Goal: Task Accomplishment & Management: Use online tool/utility

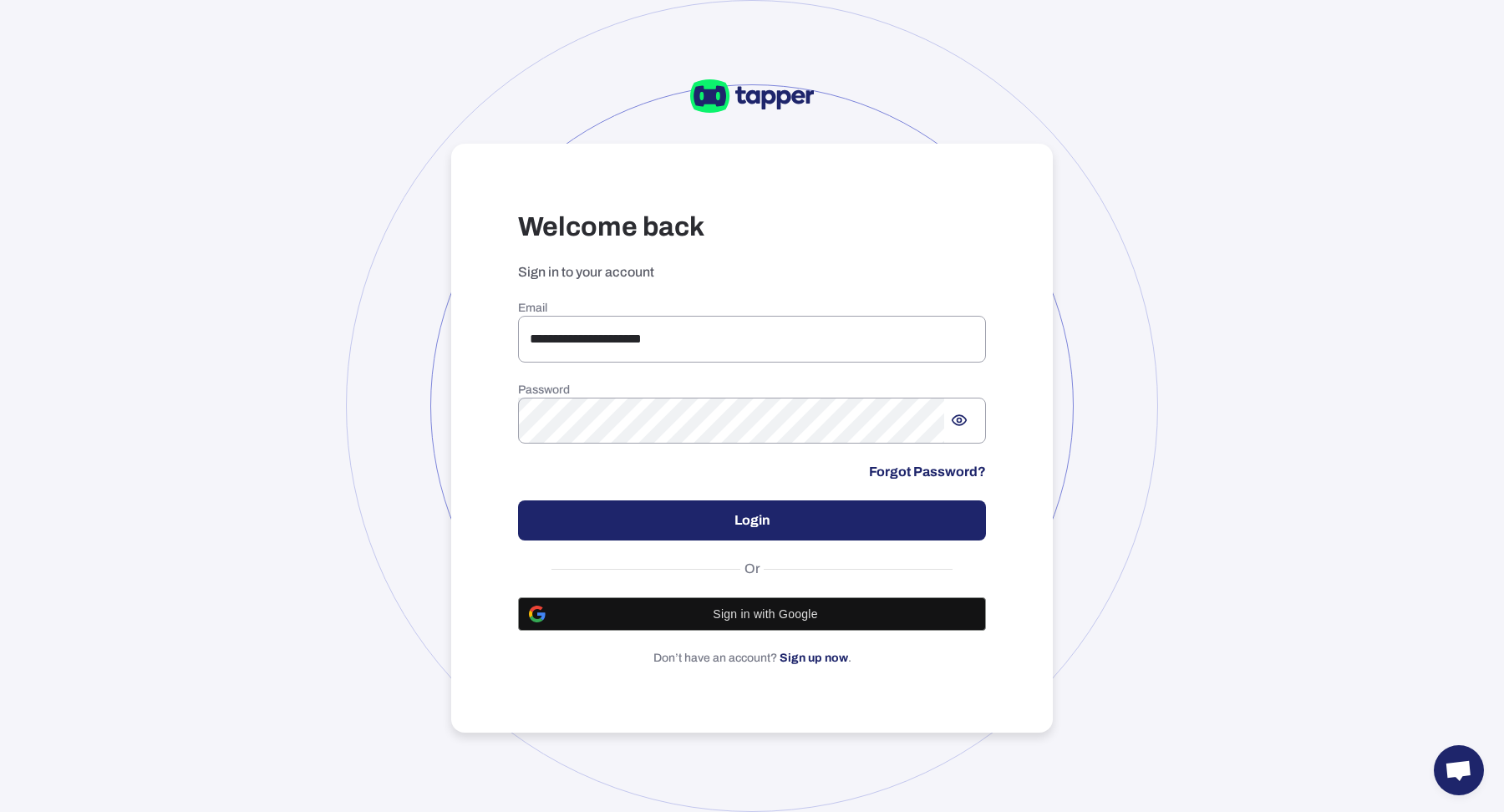
click at [598, 527] on button "Login" at bounding box center [752, 520] width 468 height 40
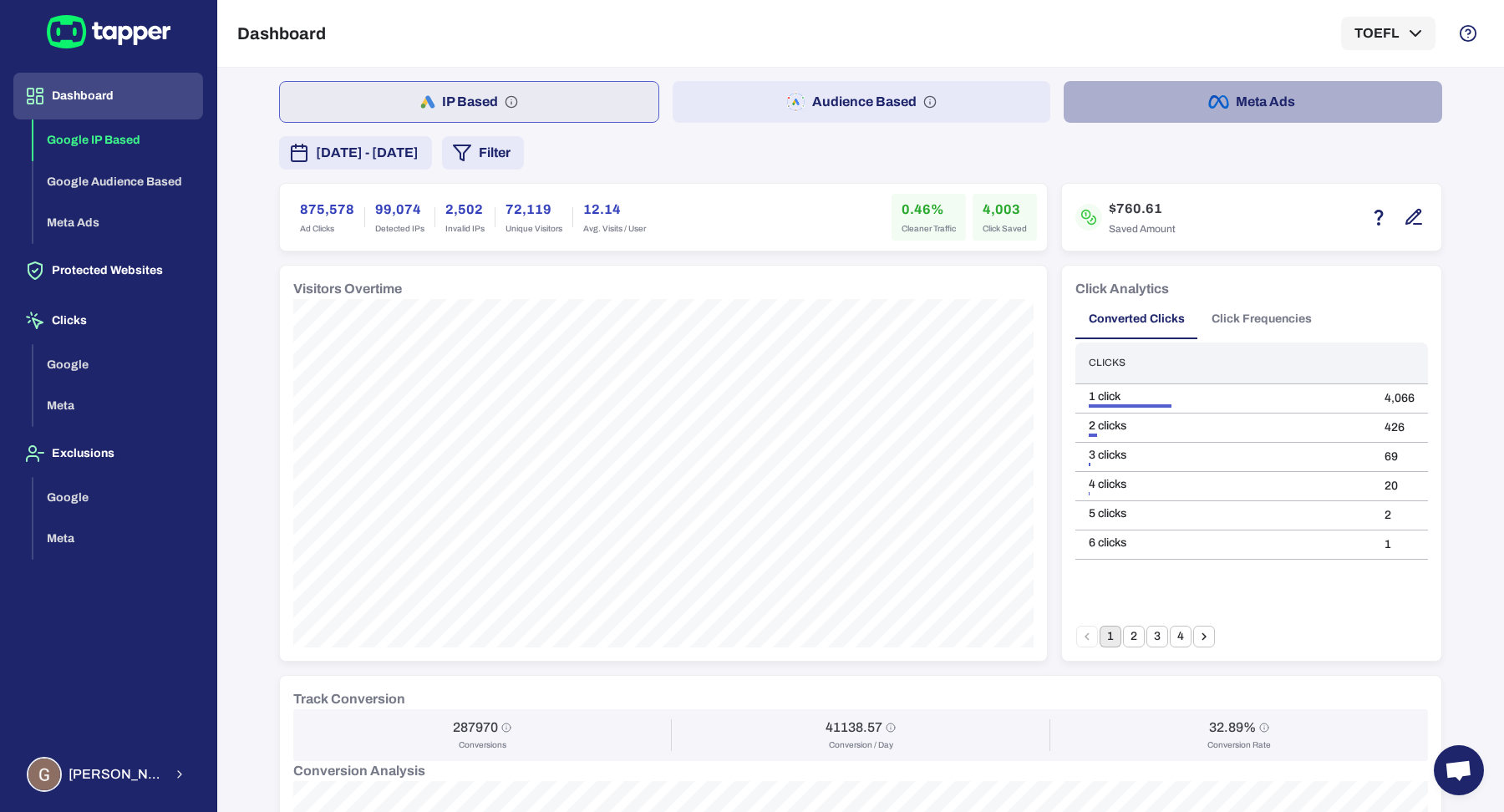
click at [1145, 113] on button "Meta Ads" at bounding box center [1253, 102] width 378 height 42
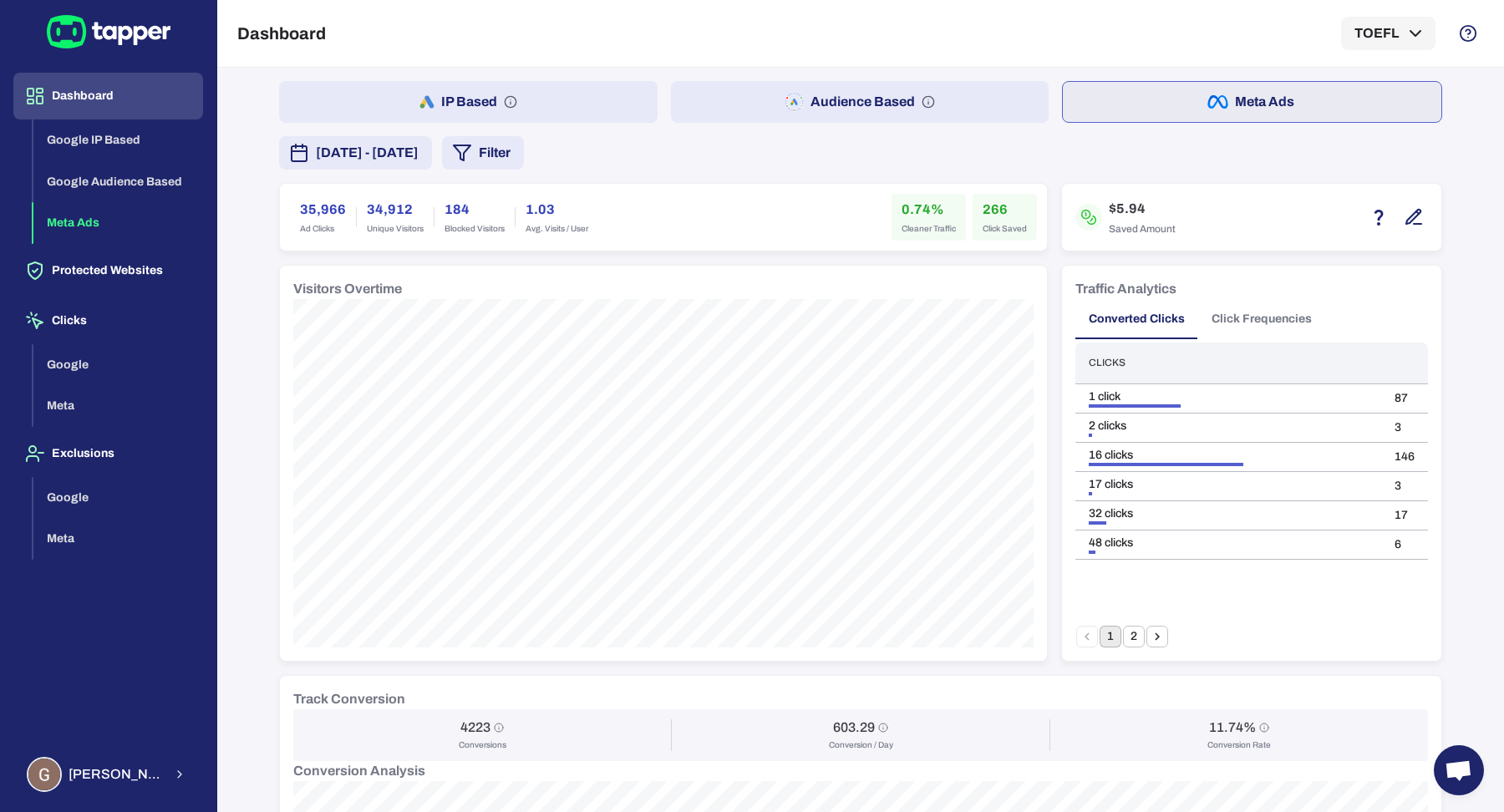
click at [582, 95] on button "IP Based" at bounding box center [468, 102] width 378 height 42
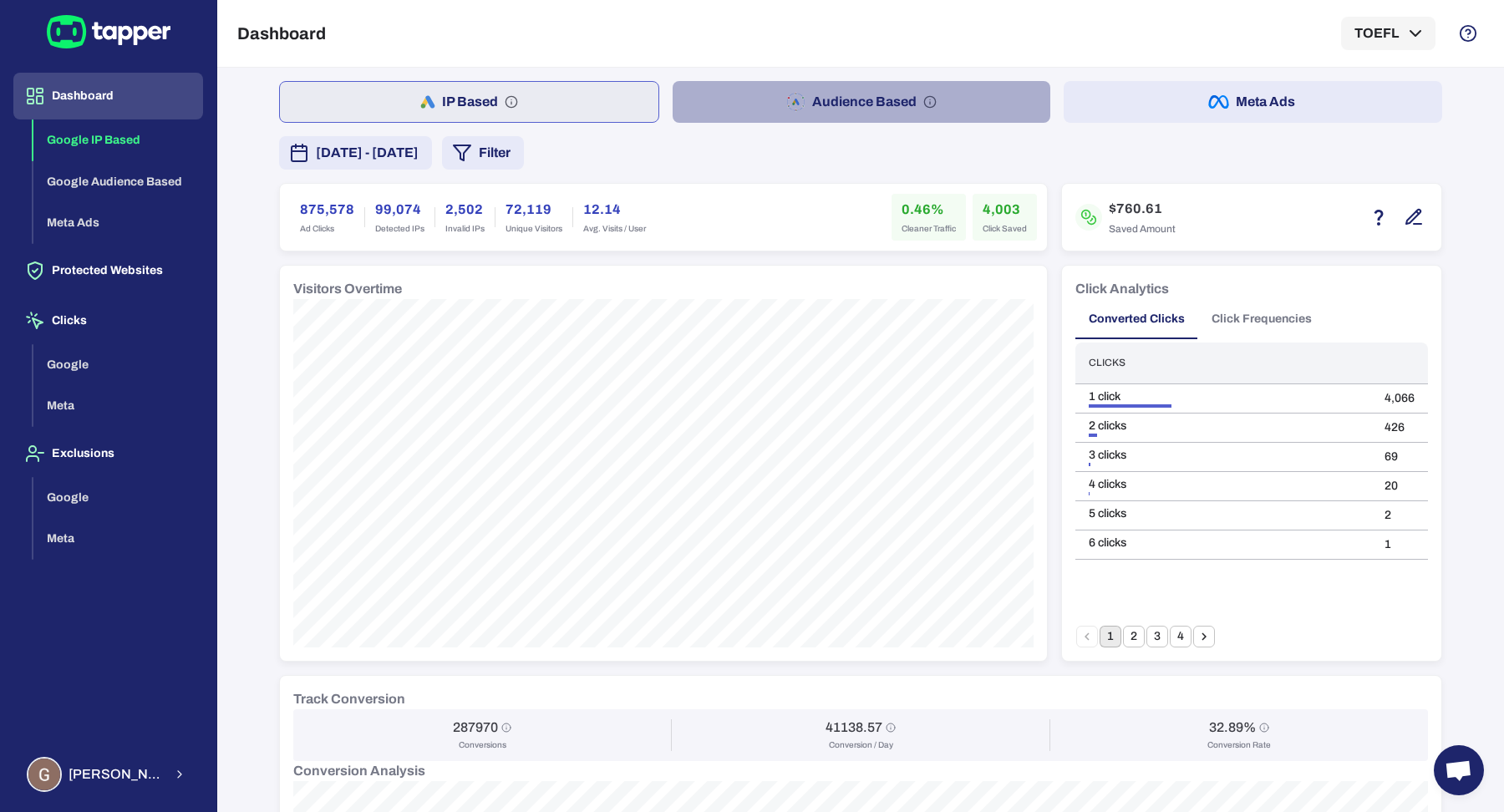
click at [715, 111] on button "Audience Based" at bounding box center [862, 102] width 378 height 42
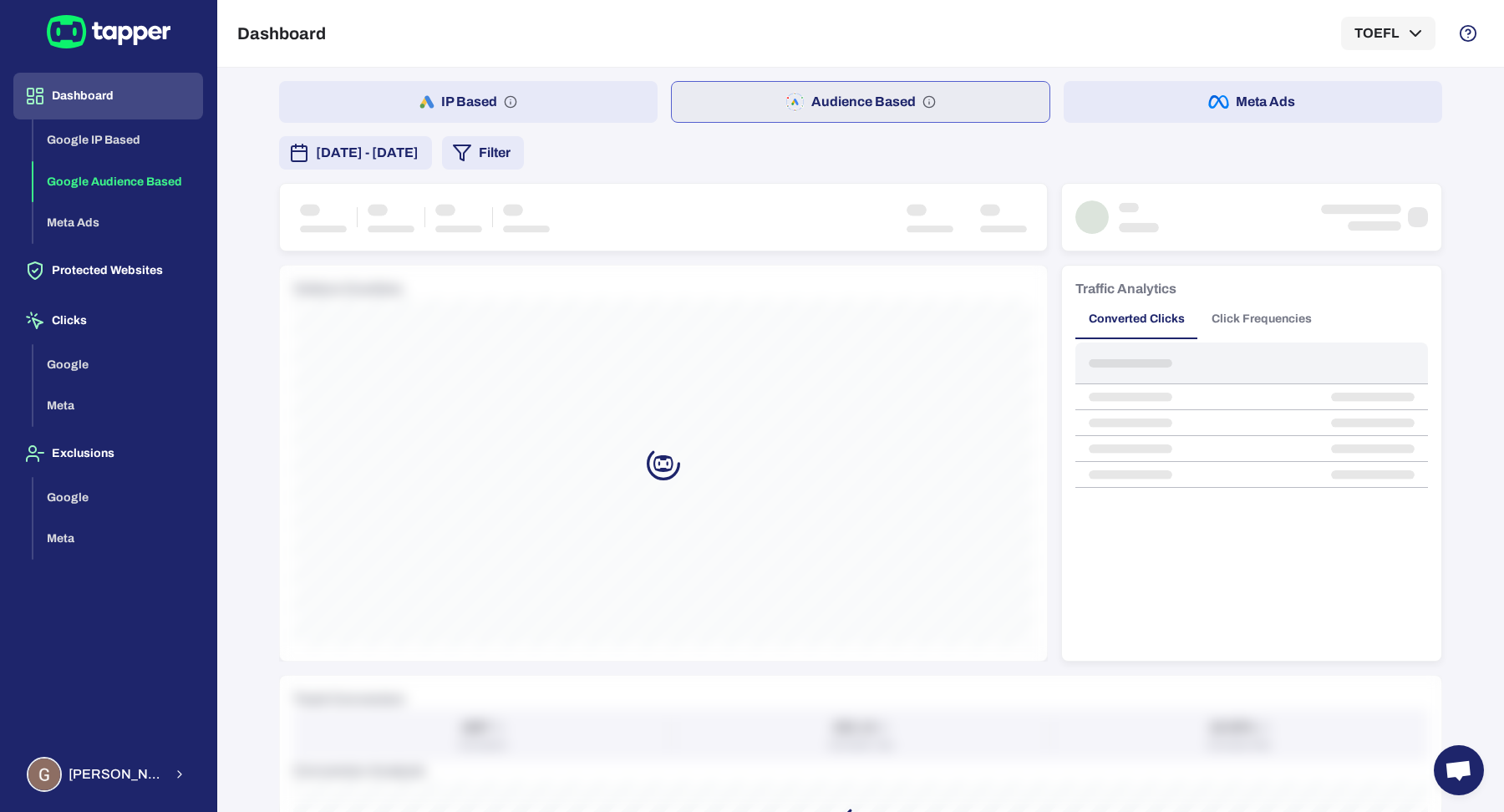
click at [511, 97] on button "IP Based" at bounding box center [468, 102] width 378 height 42
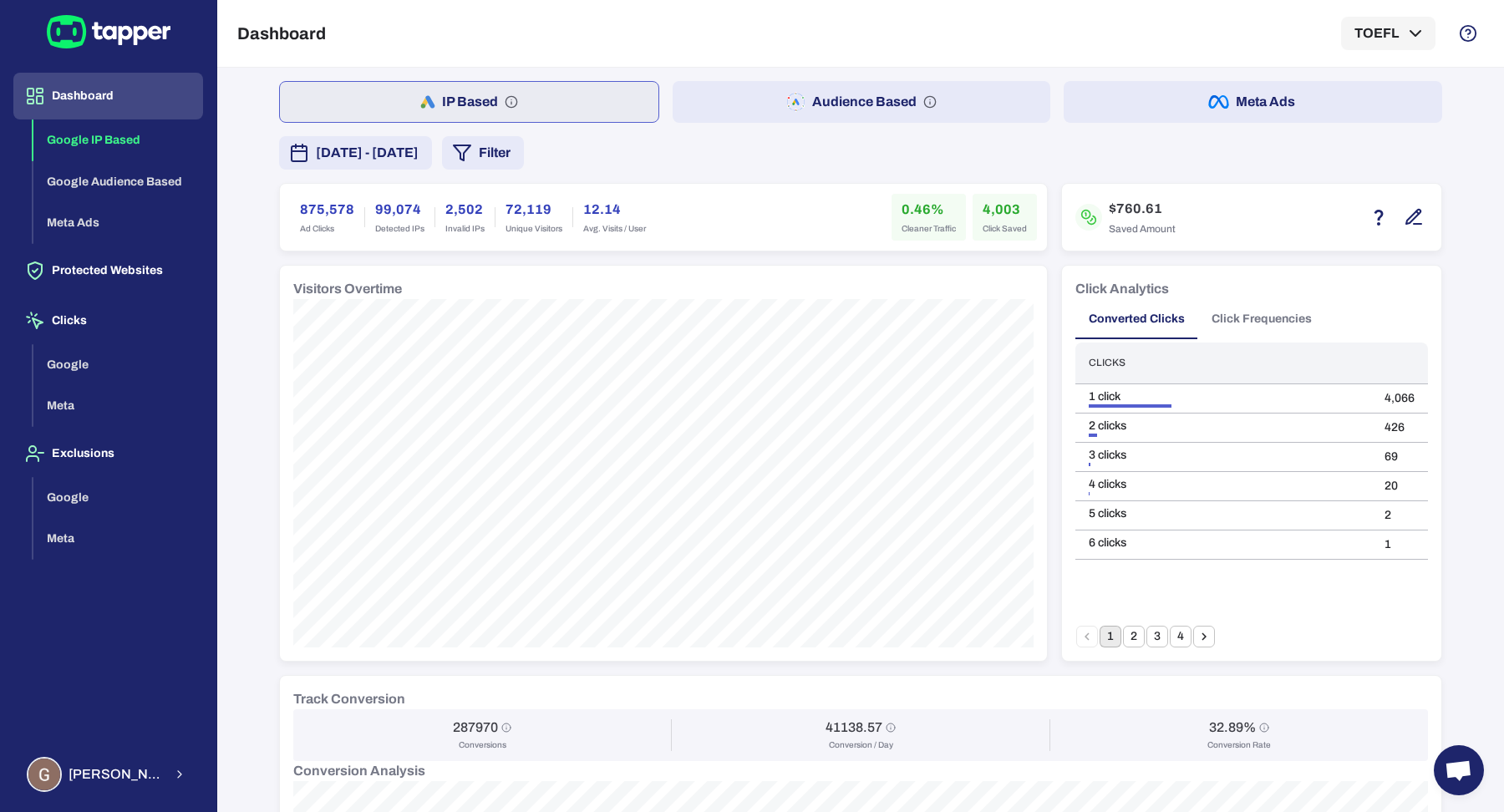
click at [372, 162] on button "[DATE] - [DATE]" at bounding box center [355, 153] width 153 height 33
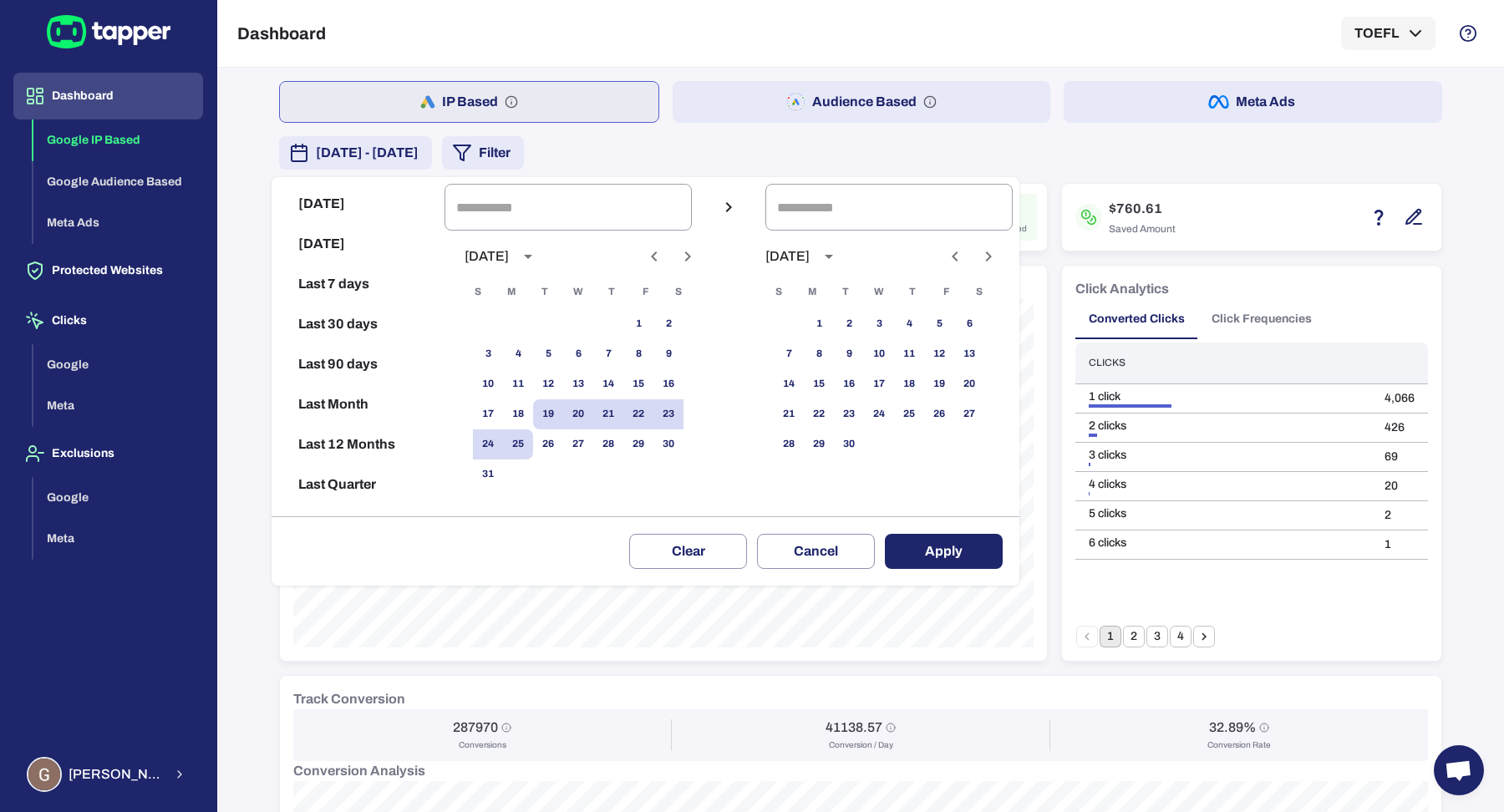
click at [370, 443] on button "Last 12 Months" at bounding box center [358, 444] width 160 height 40
type input "**********"
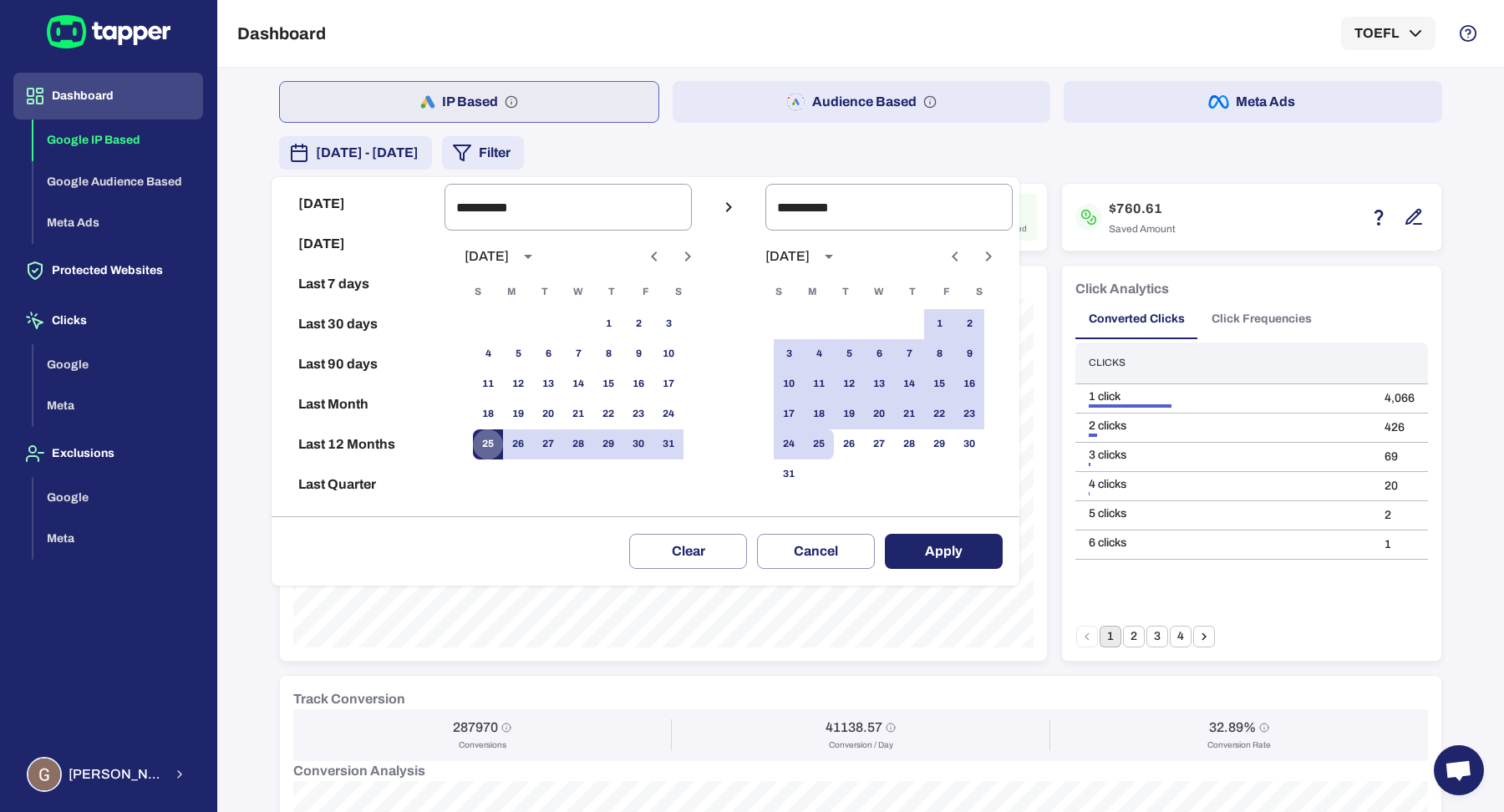
click at [503, 440] on button "25" at bounding box center [488, 444] width 30 height 30
click at [975, 363] on button "9" at bounding box center [969, 354] width 30 height 30
type input "**********"
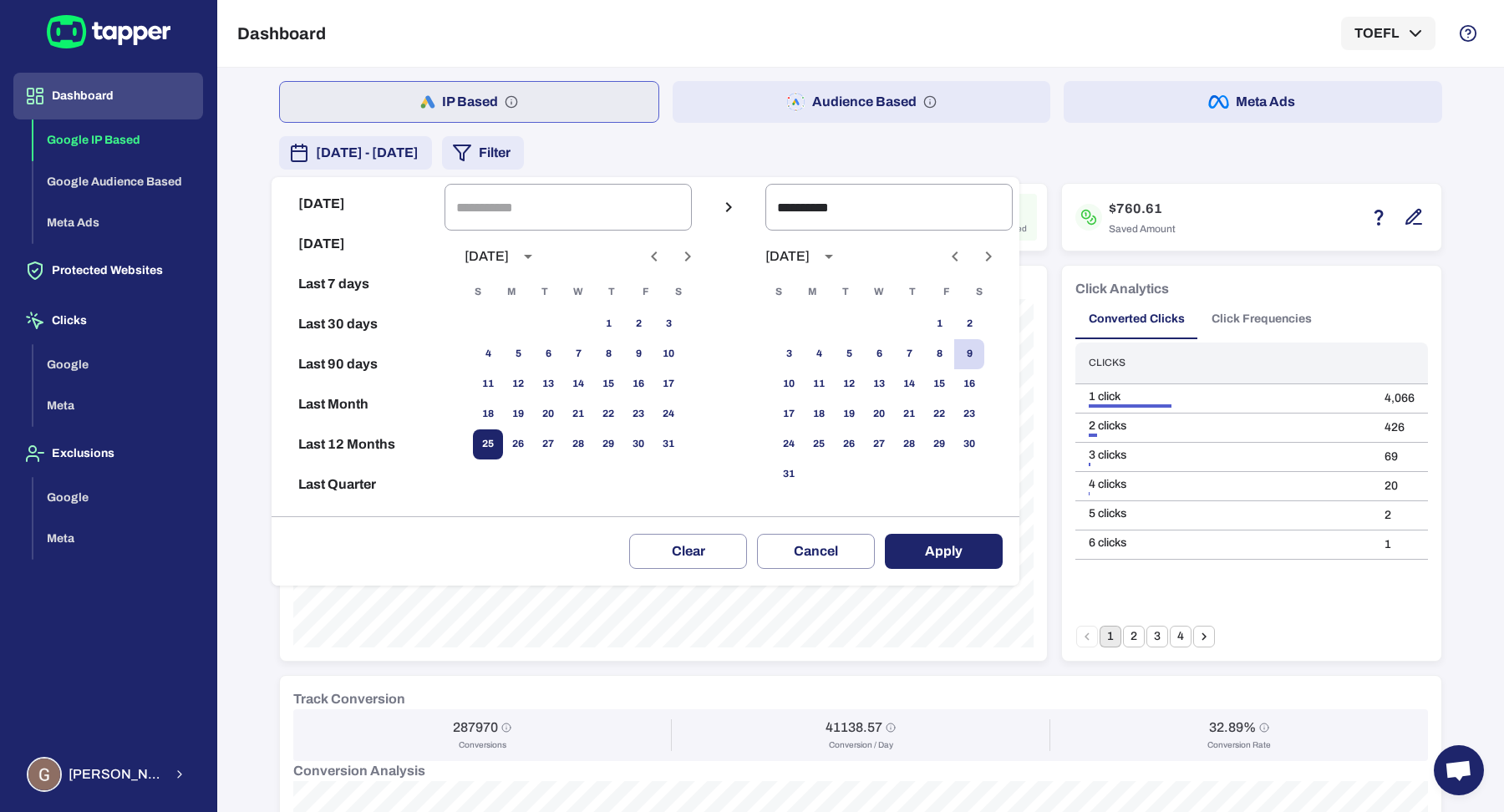
click at [503, 453] on button "25" at bounding box center [488, 444] width 30 height 30
type input "**********"
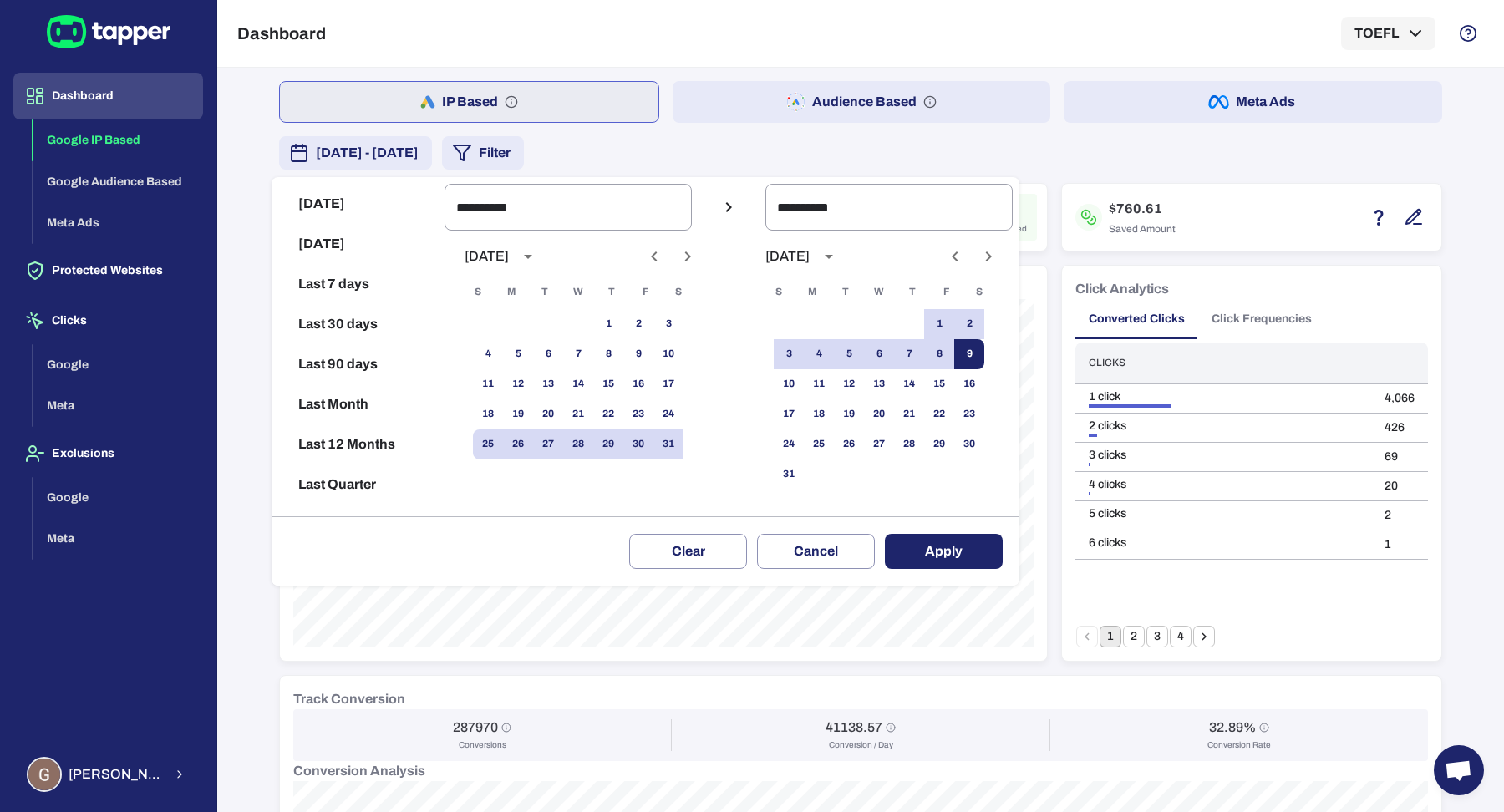
click at [985, 350] on button "9" at bounding box center [969, 354] width 30 height 30
click at [994, 535] on button "Apply" at bounding box center [944, 551] width 117 height 35
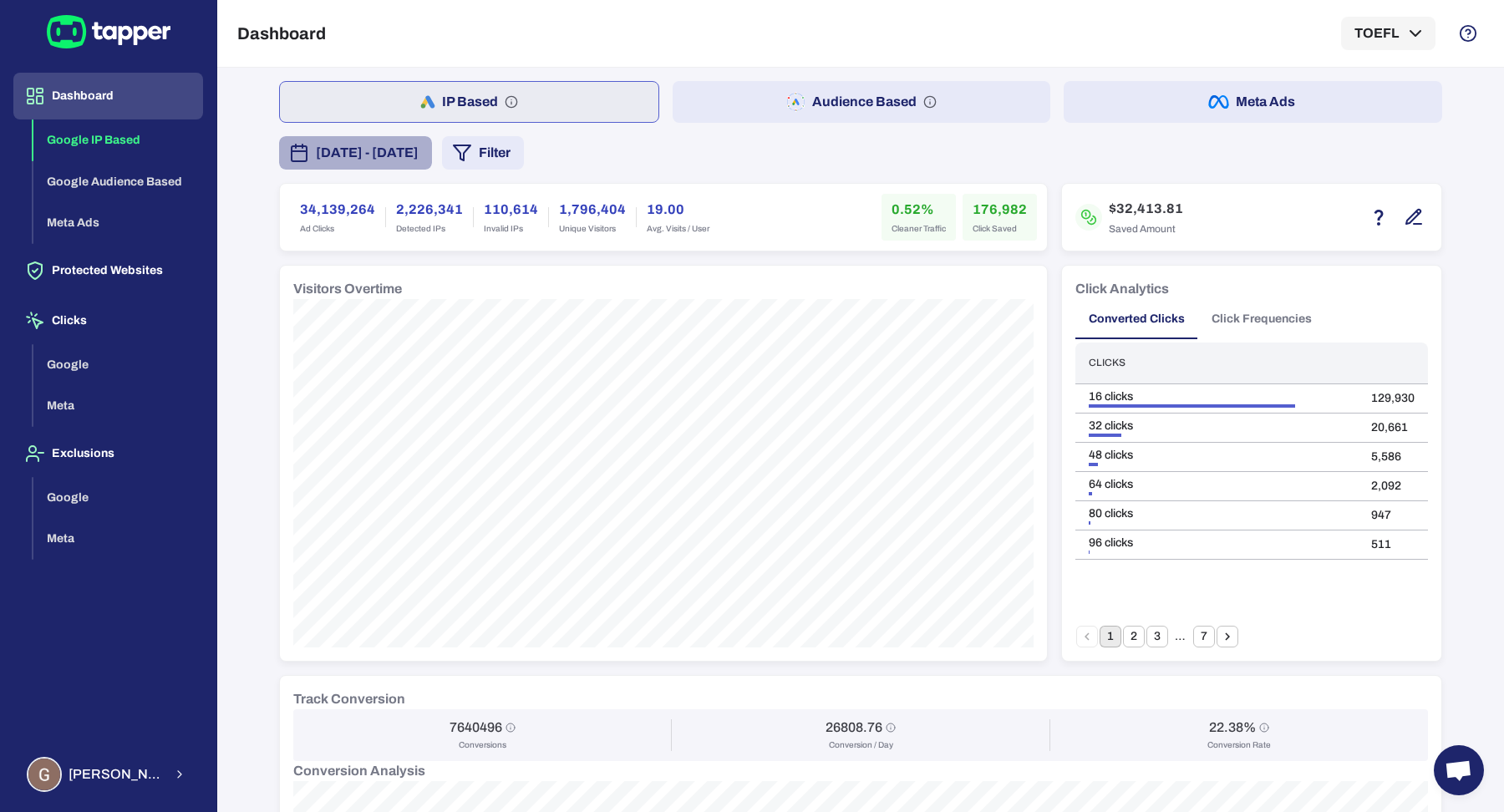
click at [383, 159] on span "[DATE] - [DATE]" at bounding box center [368, 153] width 103 height 20
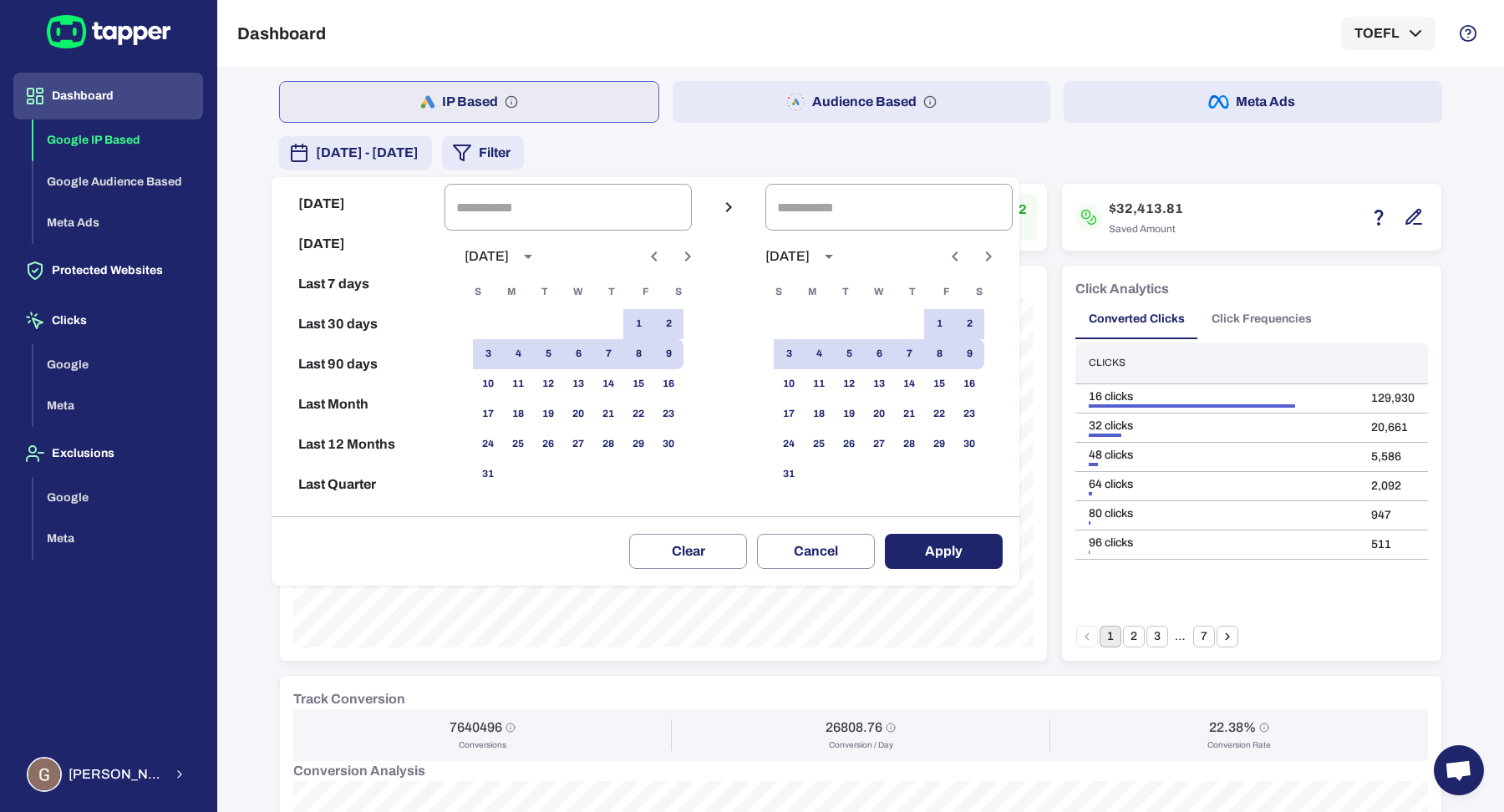
click at [343, 281] on button "Last 7 days" at bounding box center [358, 284] width 160 height 40
type input "**********"
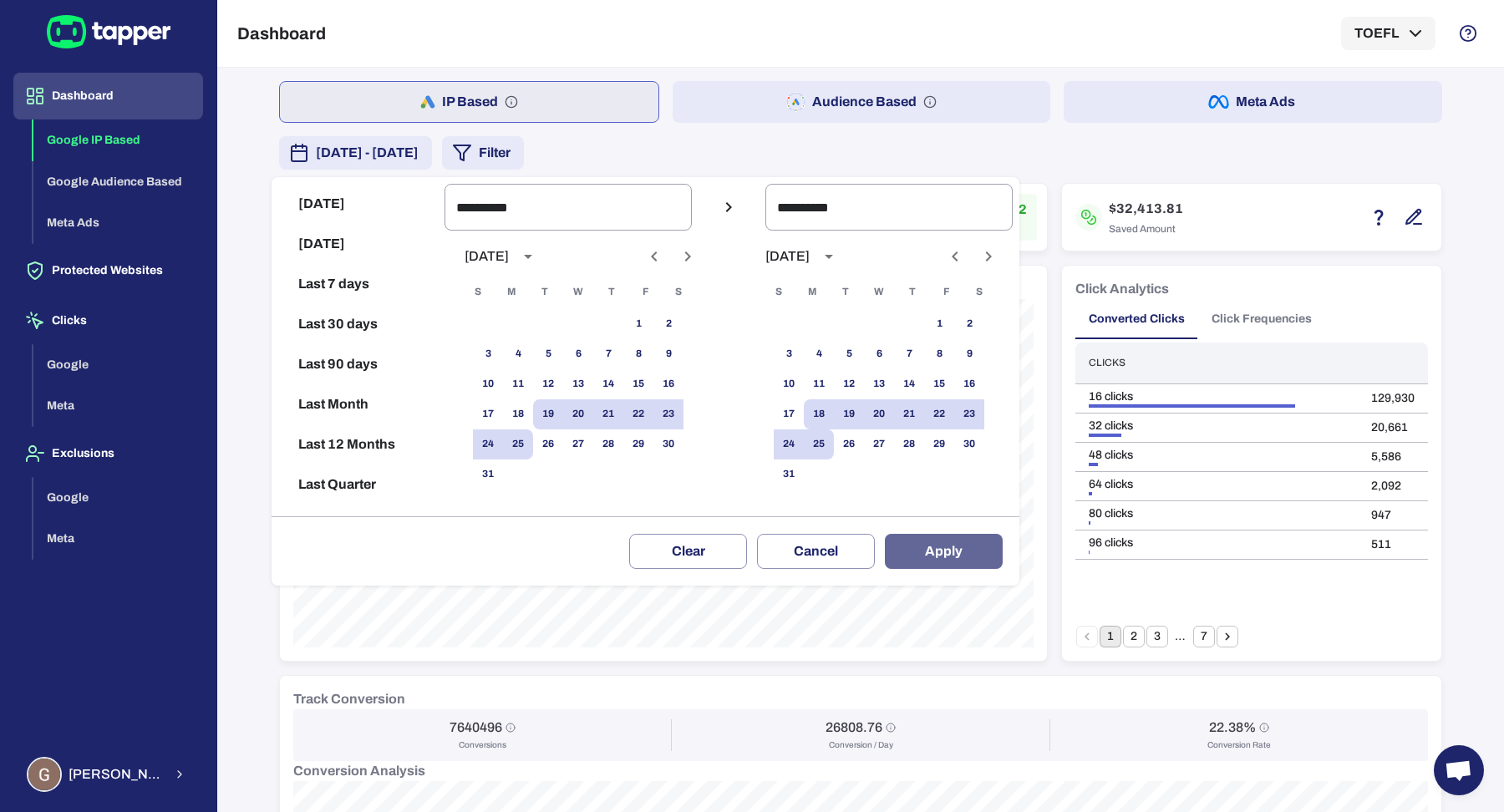
click at [951, 545] on button "Apply" at bounding box center [944, 551] width 117 height 35
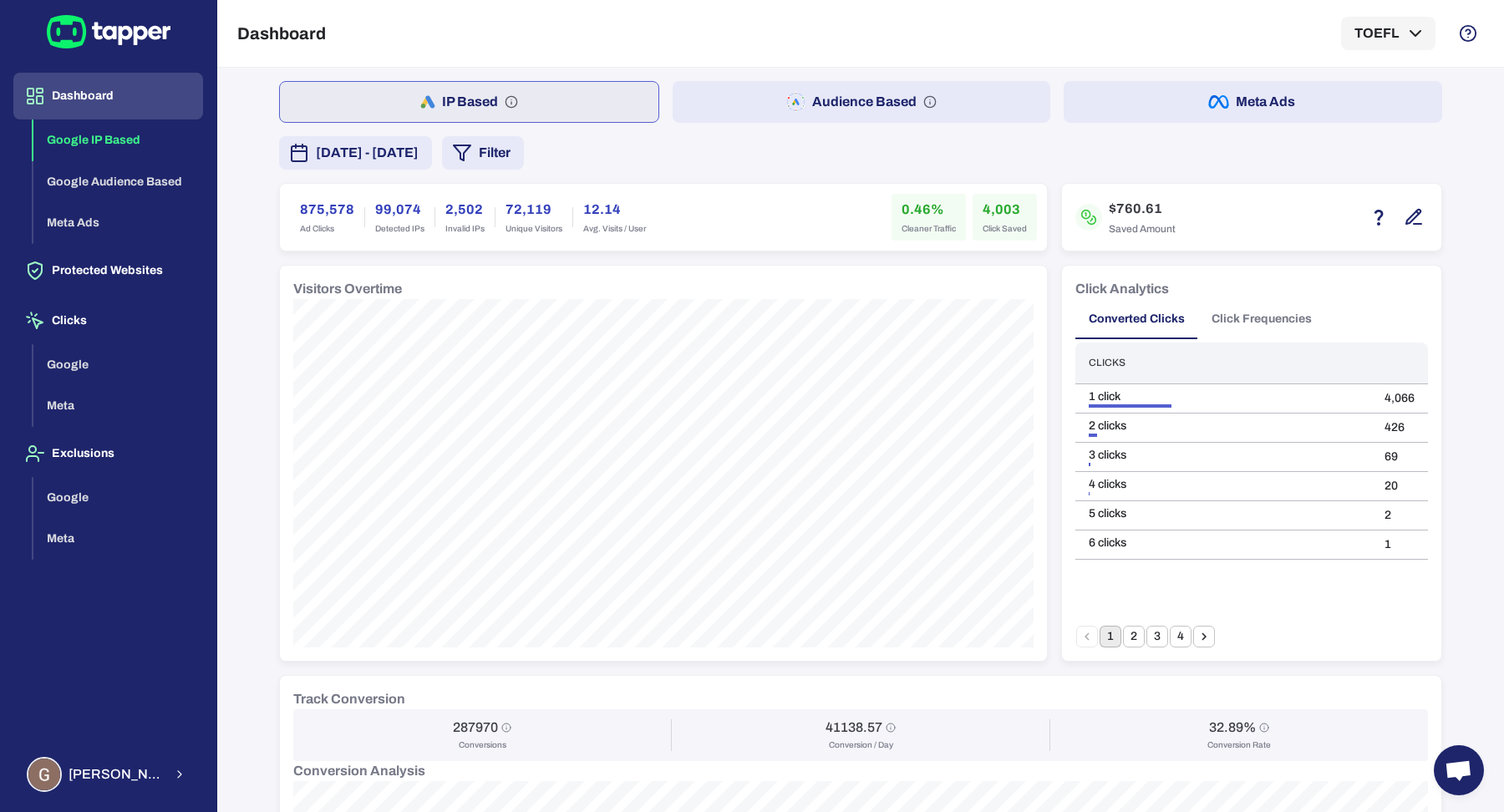
click at [410, 152] on span "[DATE] - [DATE]" at bounding box center [368, 153] width 103 height 20
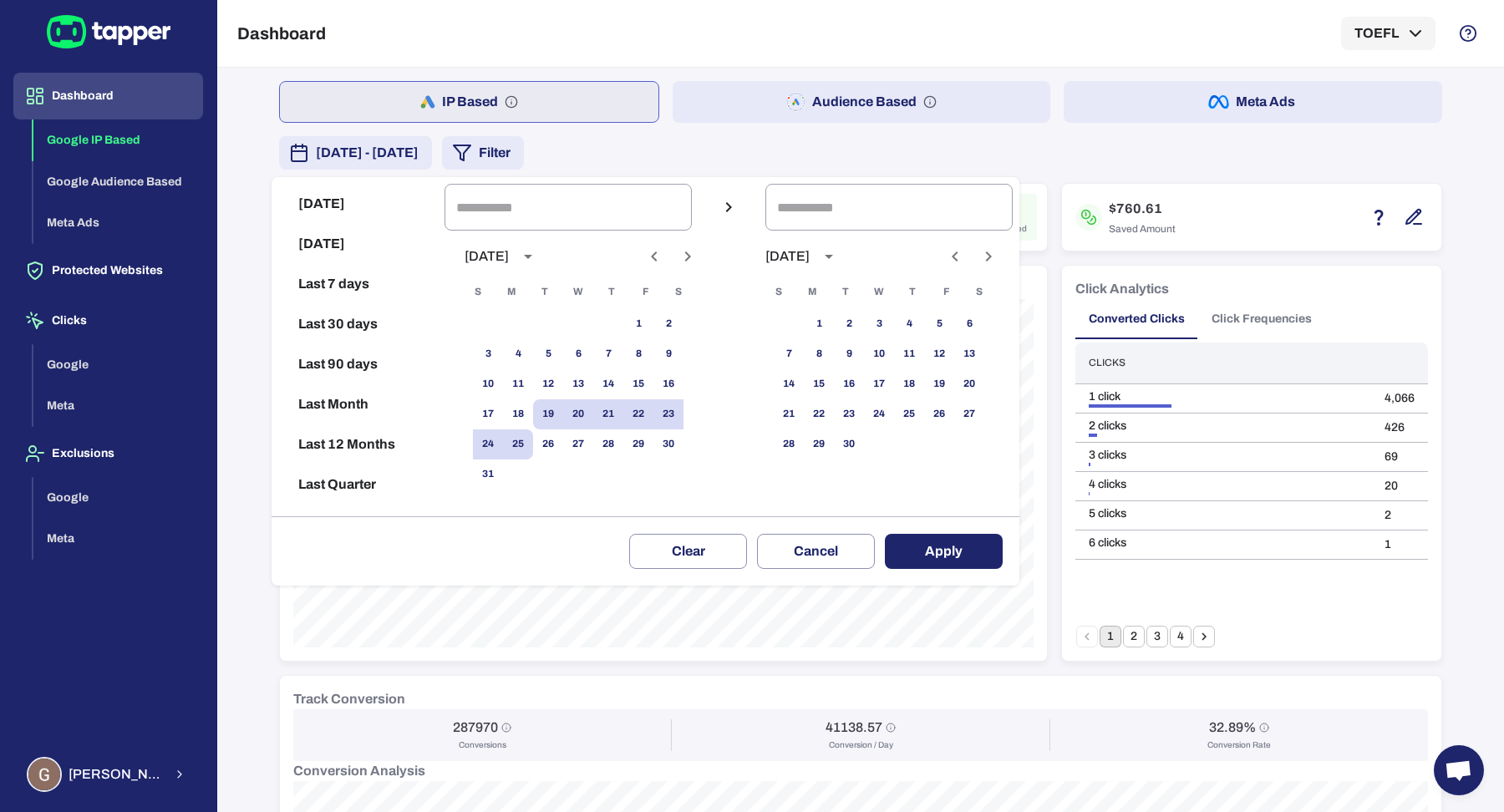
click at [374, 326] on button "Last 30 days" at bounding box center [358, 324] width 160 height 40
type input "**********"
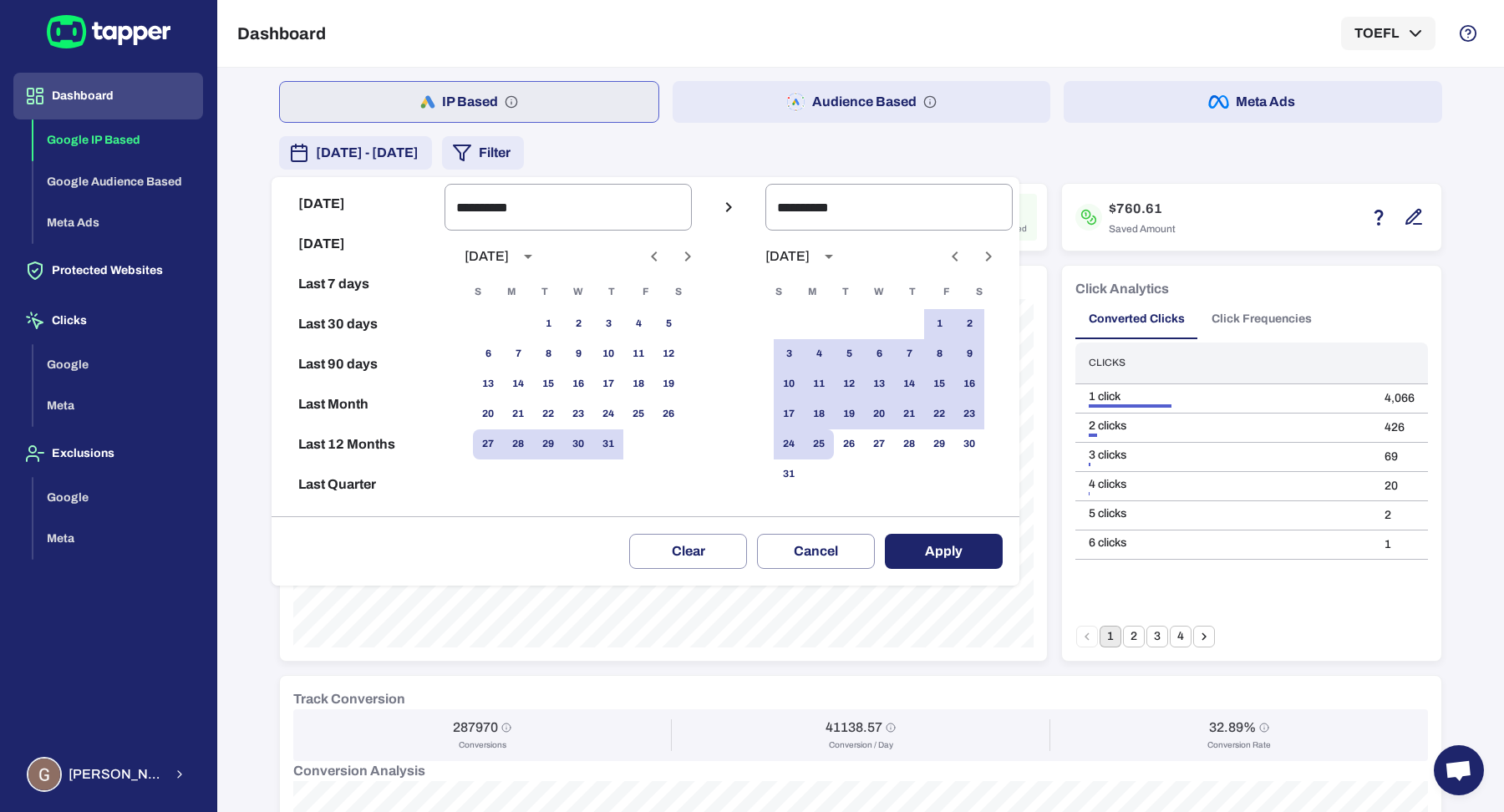
click at [960, 565] on button "Apply" at bounding box center [944, 551] width 117 height 35
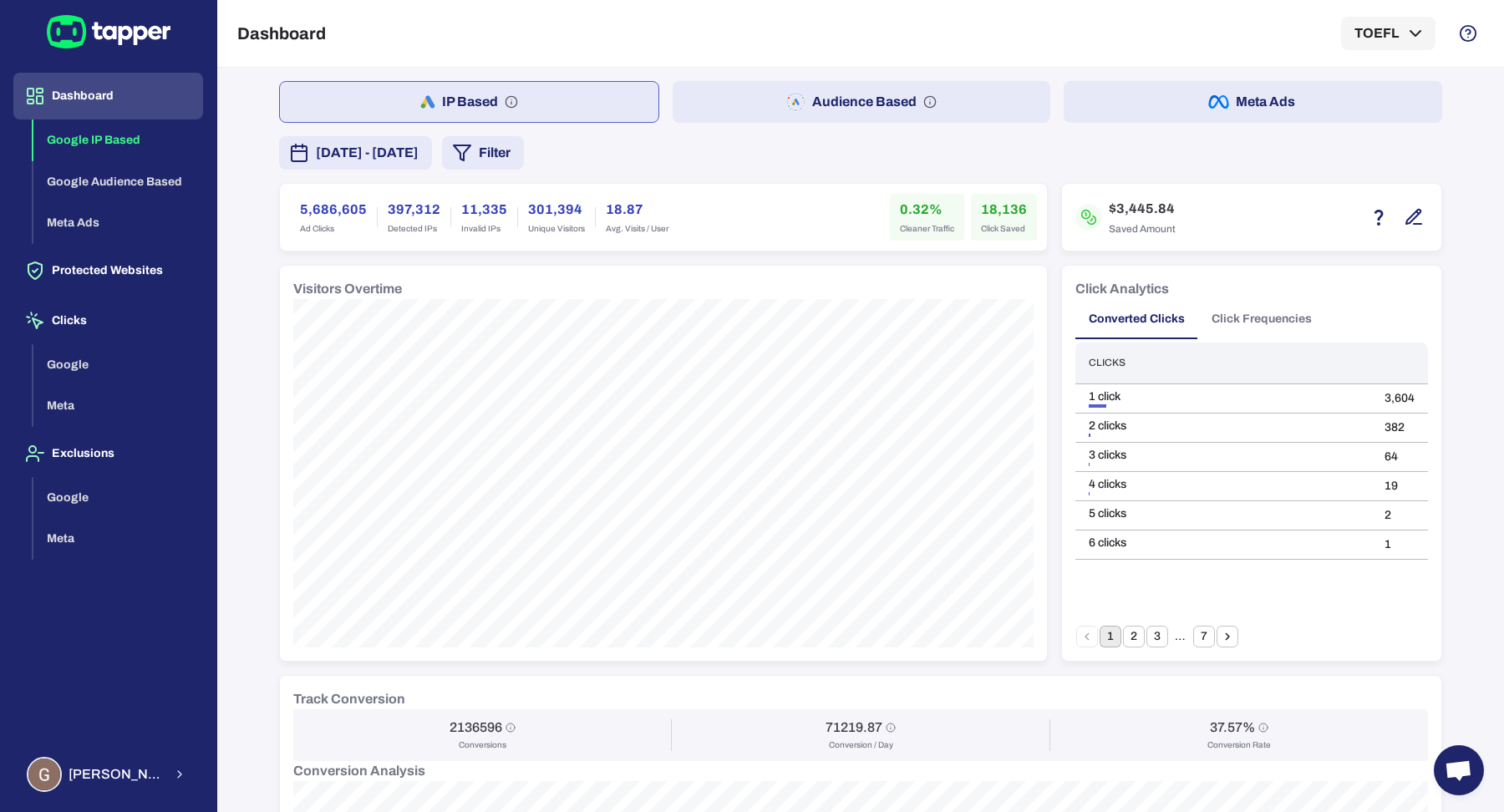
click at [352, 100] on button "IP Based" at bounding box center [469, 102] width 380 height 42
click at [354, 147] on span "[DATE] - [DATE]" at bounding box center [368, 153] width 103 height 20
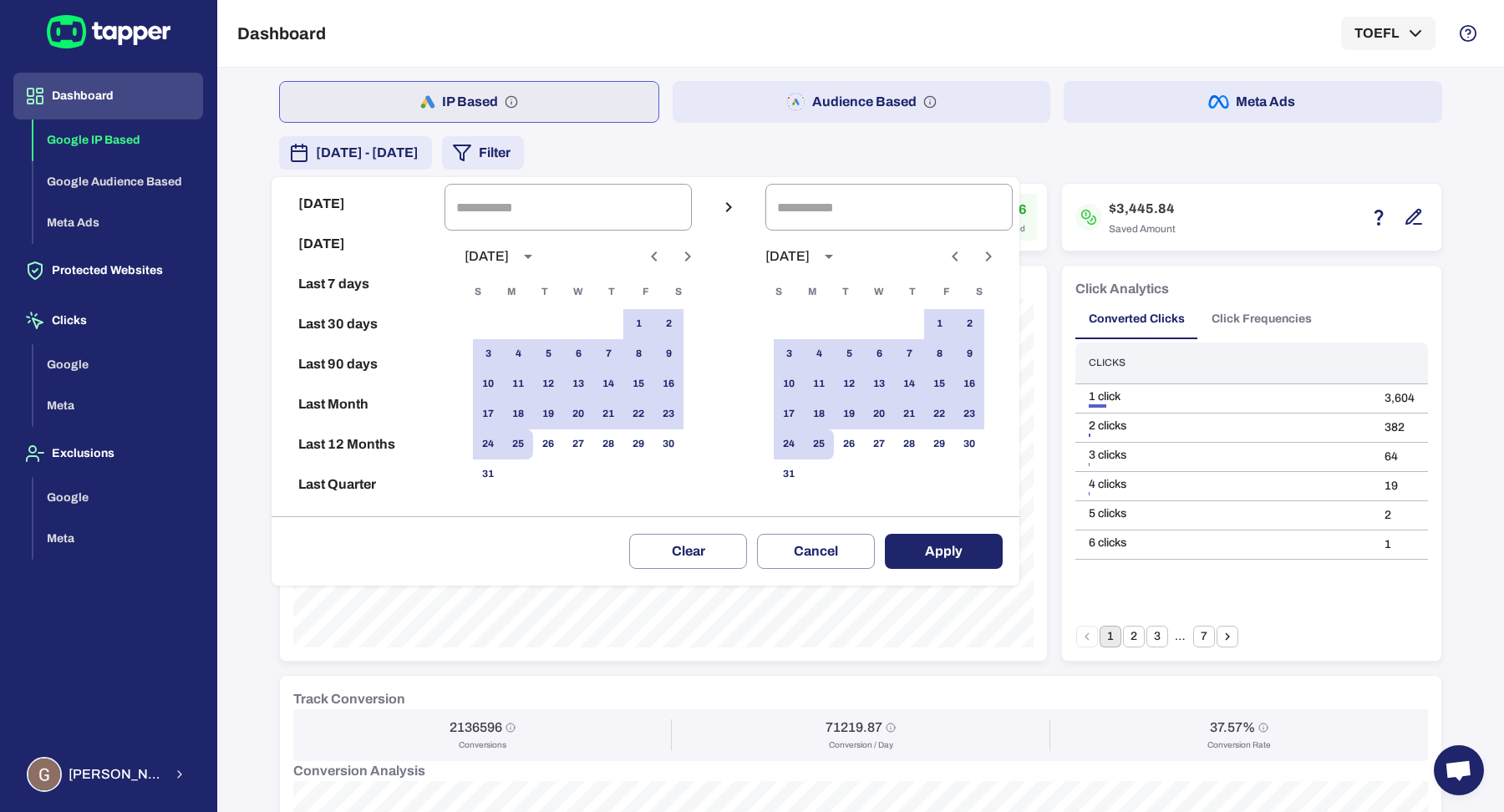
click at [378, 313] on button "Last 30 days" at bounding box center [358, 324] width 160 height 40
type input "**********"
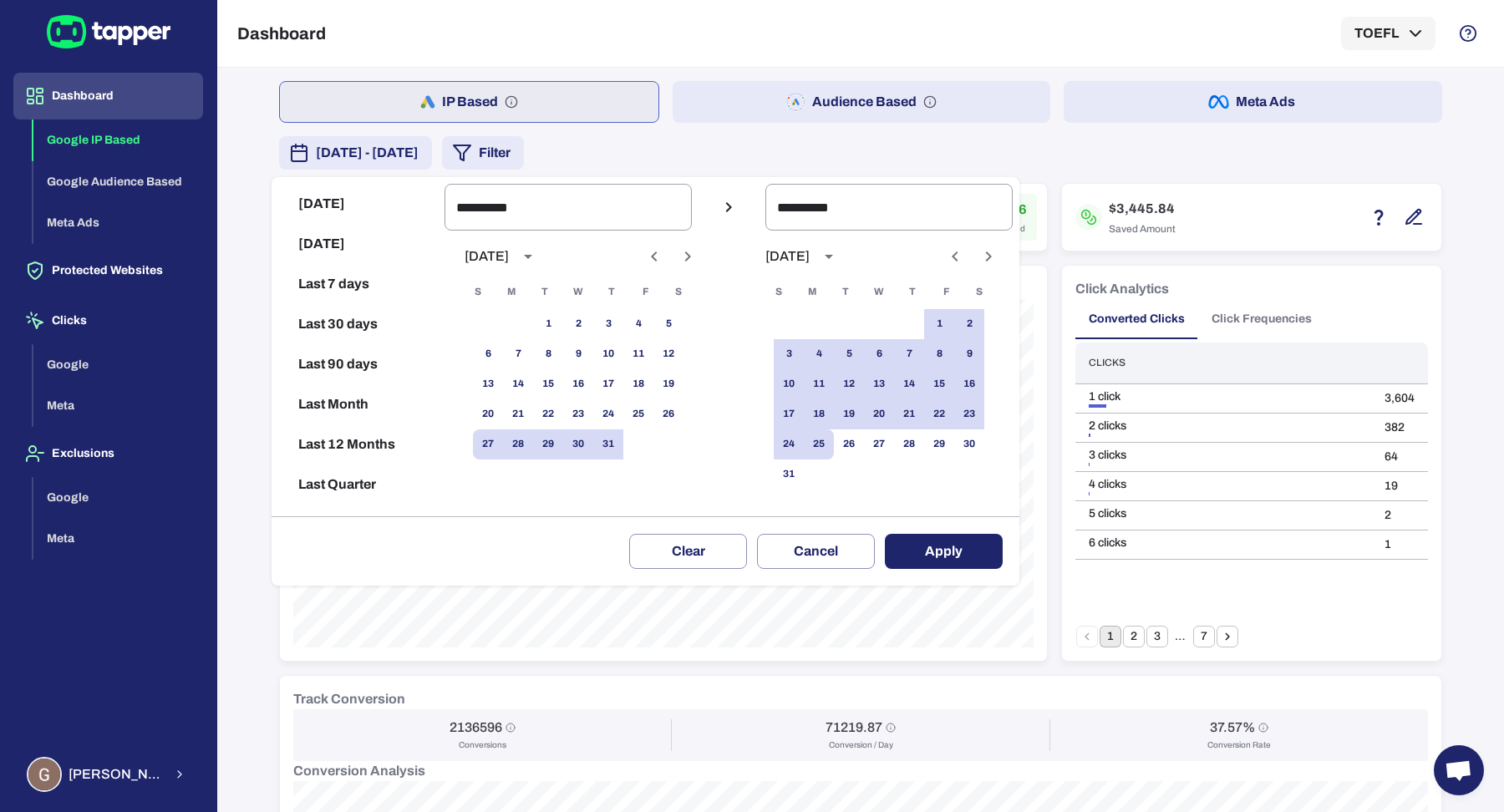
click at [900, 546] on div "Clear Cancel Apply" at bounding box center [646, 551] width 748 height 70
click at [915, 544] on button "Apply" at bounding box center [944, 551] width 117 height 35
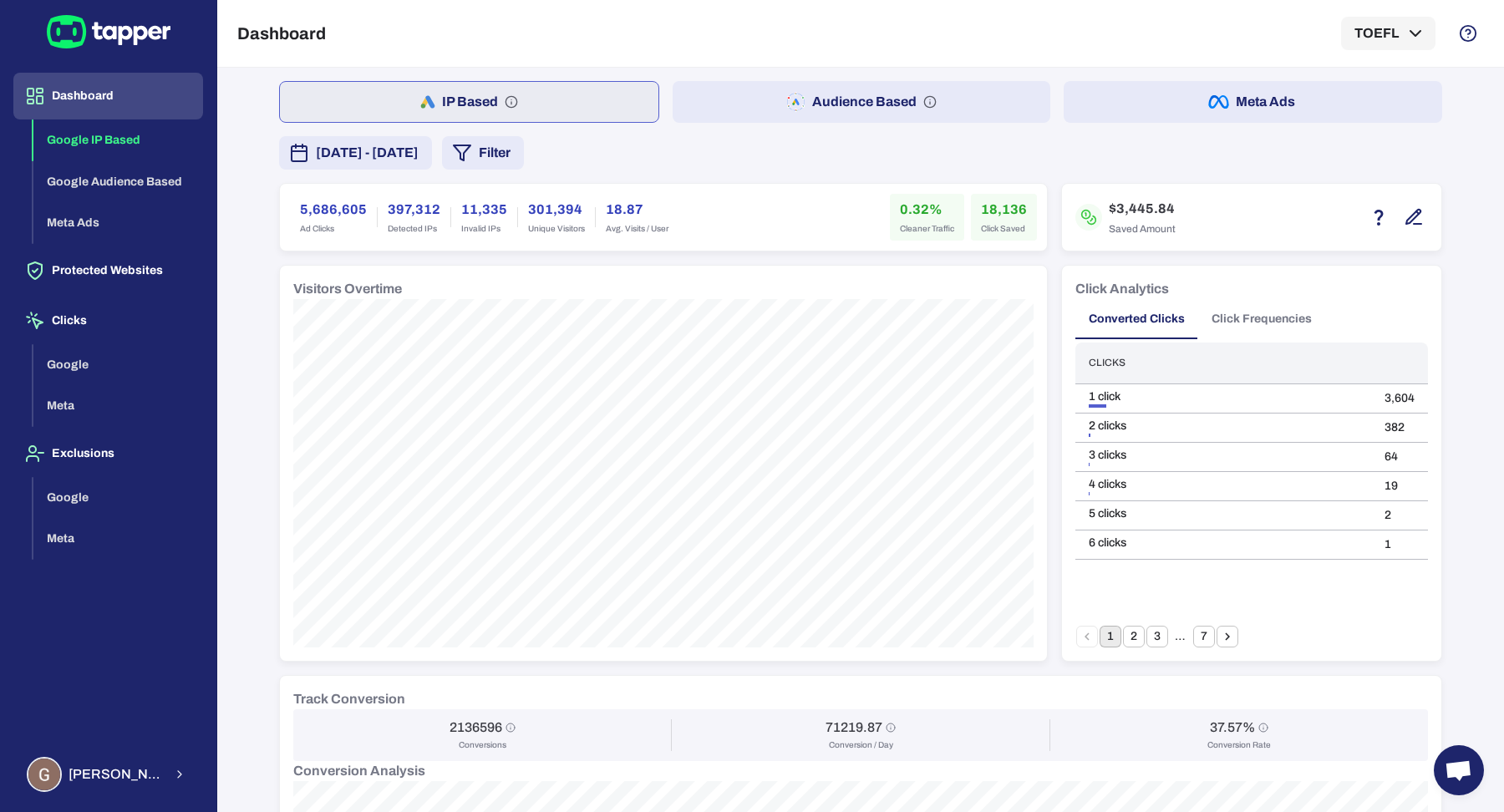
click at [308, 206] on h6 "5,686,605" at bounding box center [333, 210] width 67 height 20
click at [297, 161] on icon "button" at bounding box center [299, 153] width 20 height 20
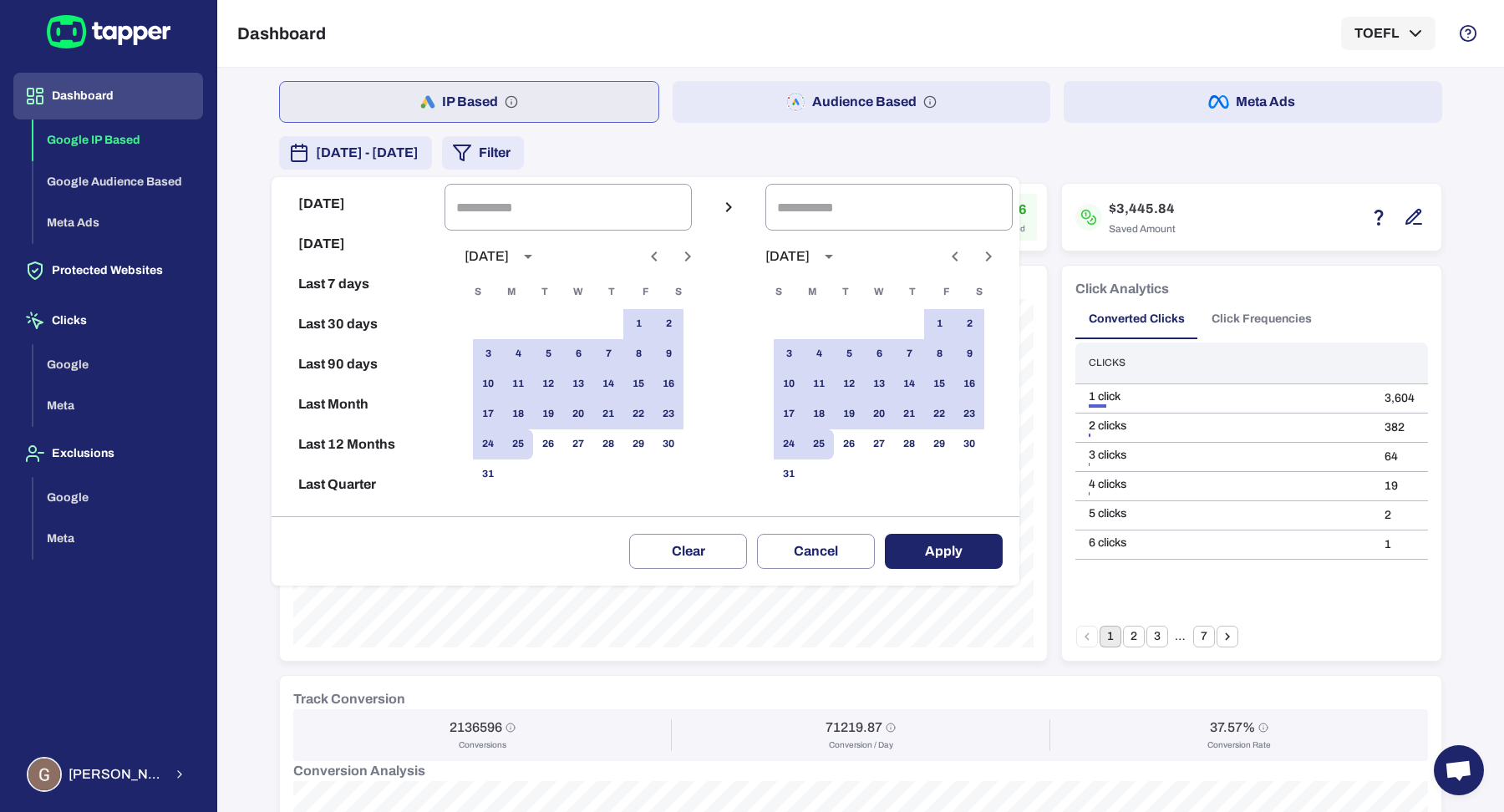
click at [344, 328] on button "Last 30 days" at bounding box center [358, 324] width 160 height 40
type input "**********"
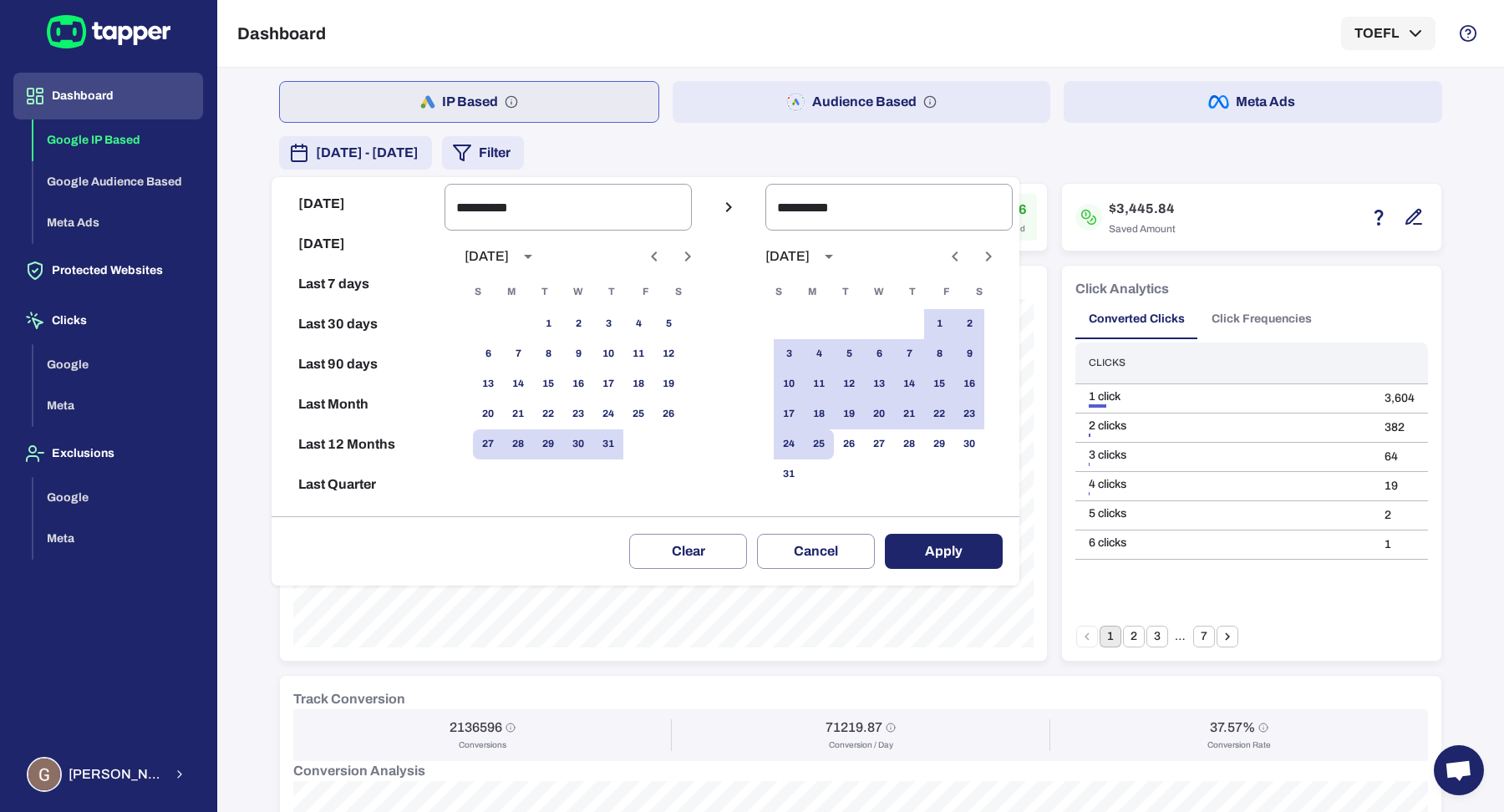
click at [925, 557] on button "Apply" at bounding box center [944, 551] width 117 height 35
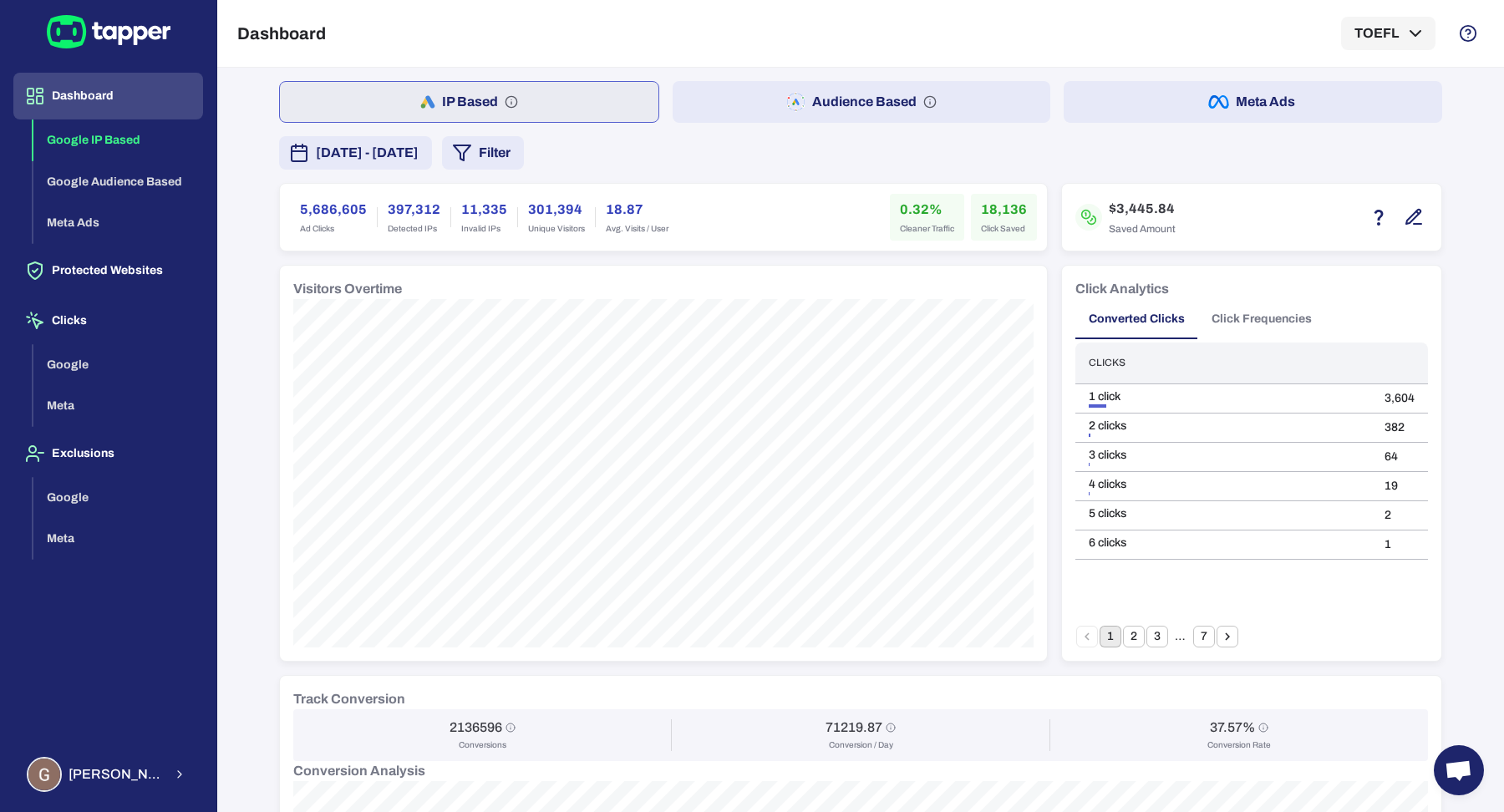
click at [415, 159] on span "[DATE] - [DATE]" at bounding box center [368, 153] width 103 height 20
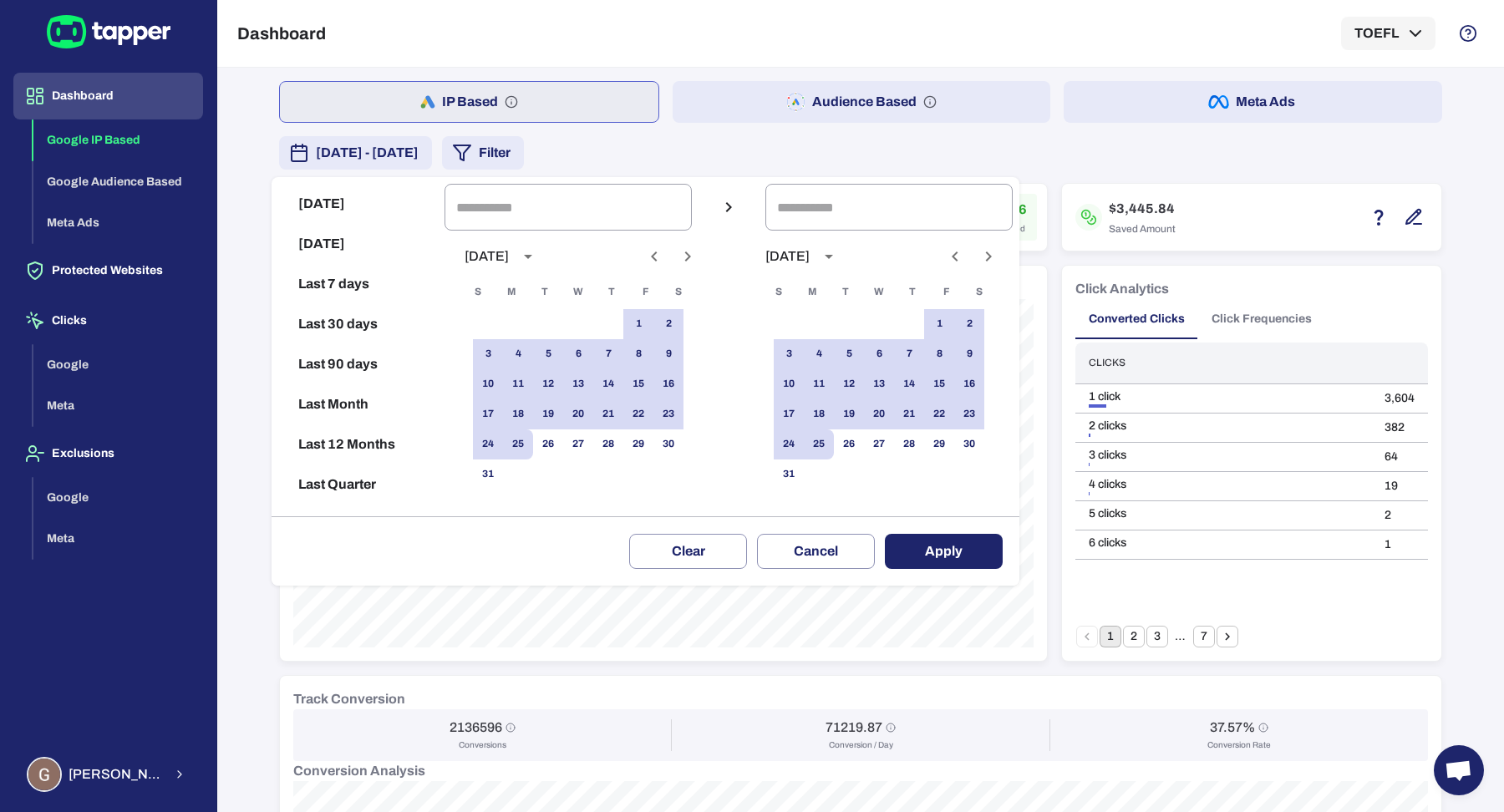
click at [710, 167] on div at bounding box center [752, 406] width 1504 height 812
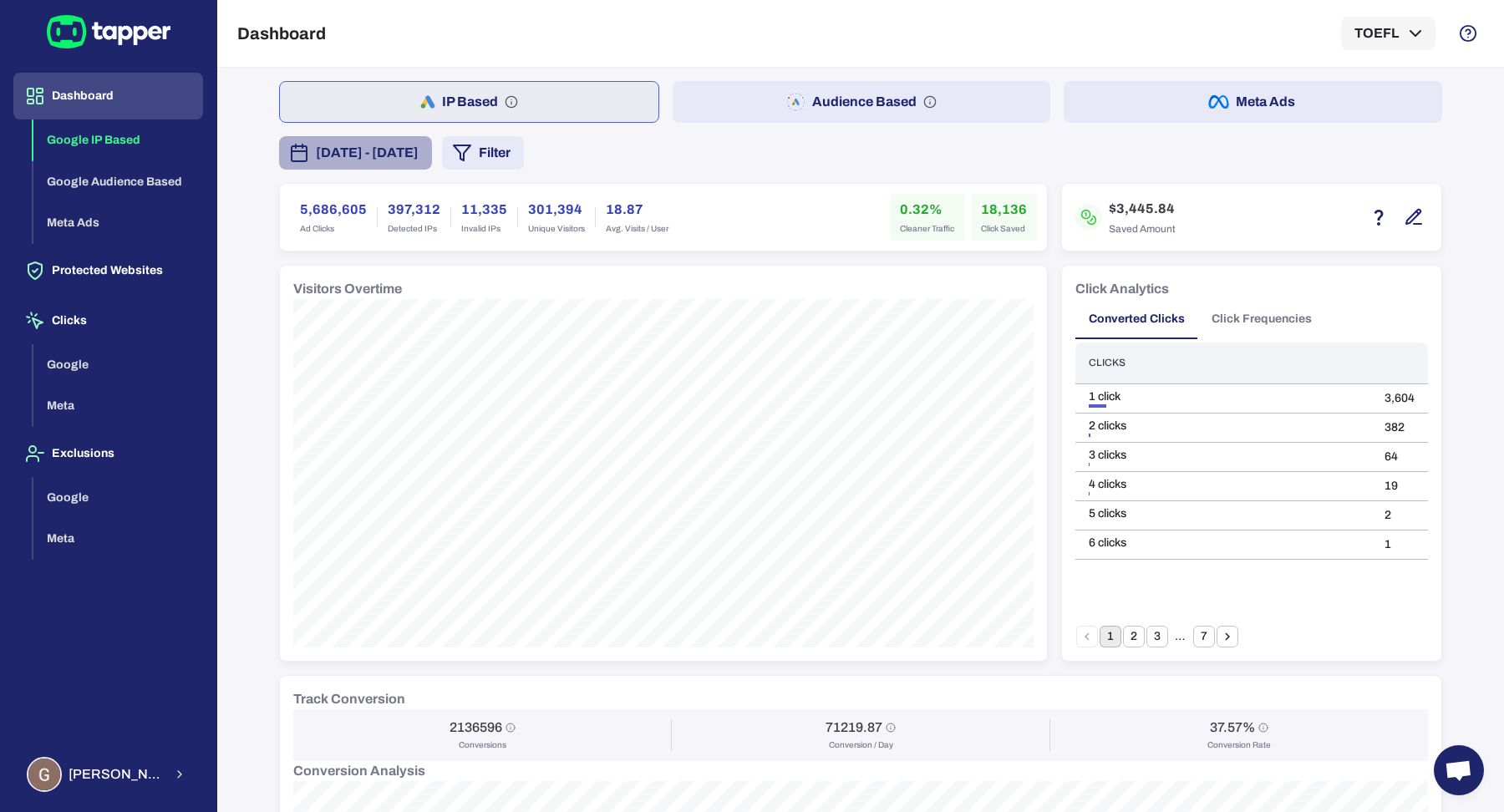
click at [389, 140] on button "[DATE] - [DATE]" at bounding box center [355, 153] width 153 height 33
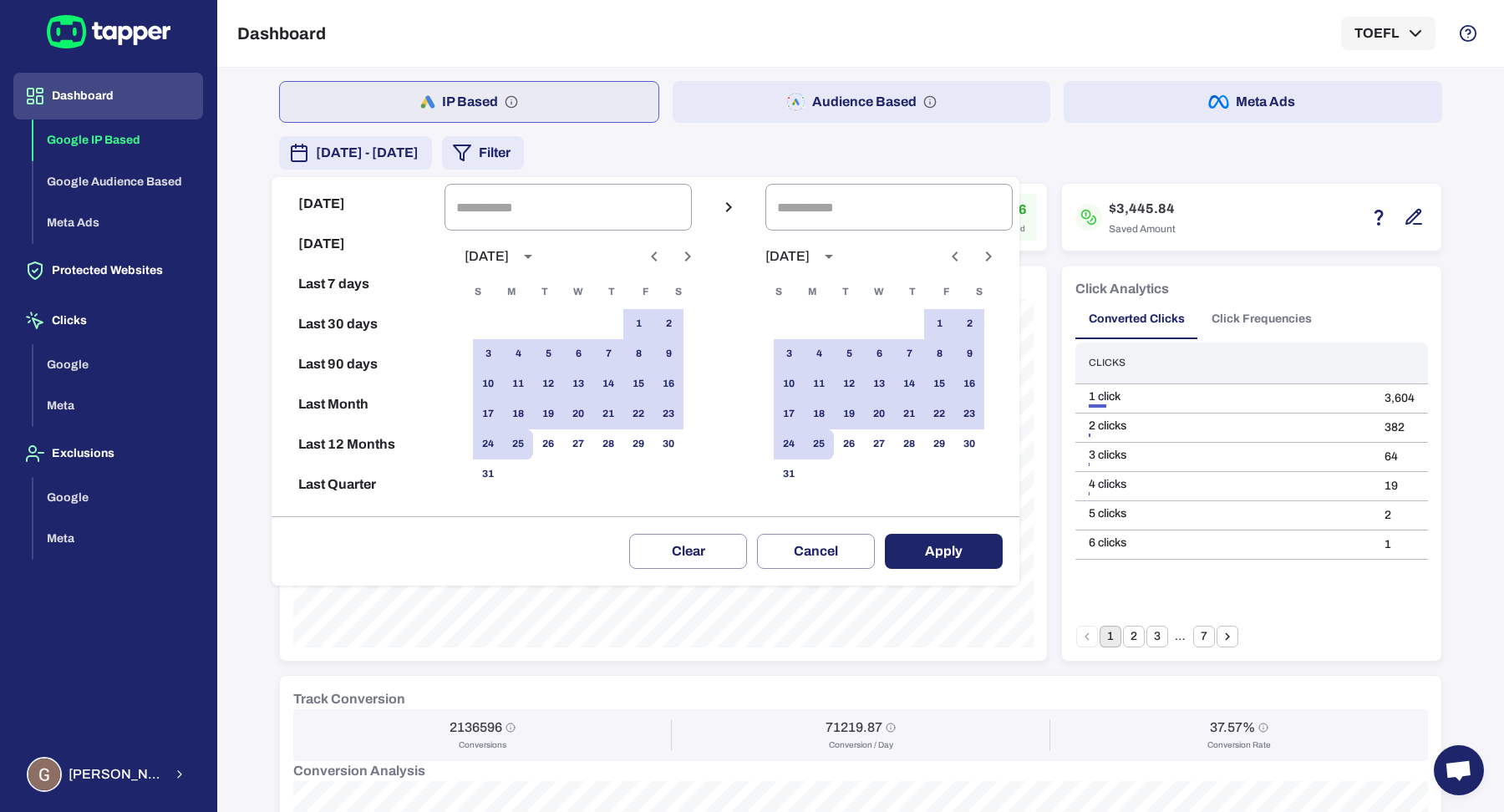
click at [369, 288] on button "Last 7 days" at bounding box center [358, 284] width 160 height 40
type input "**********"
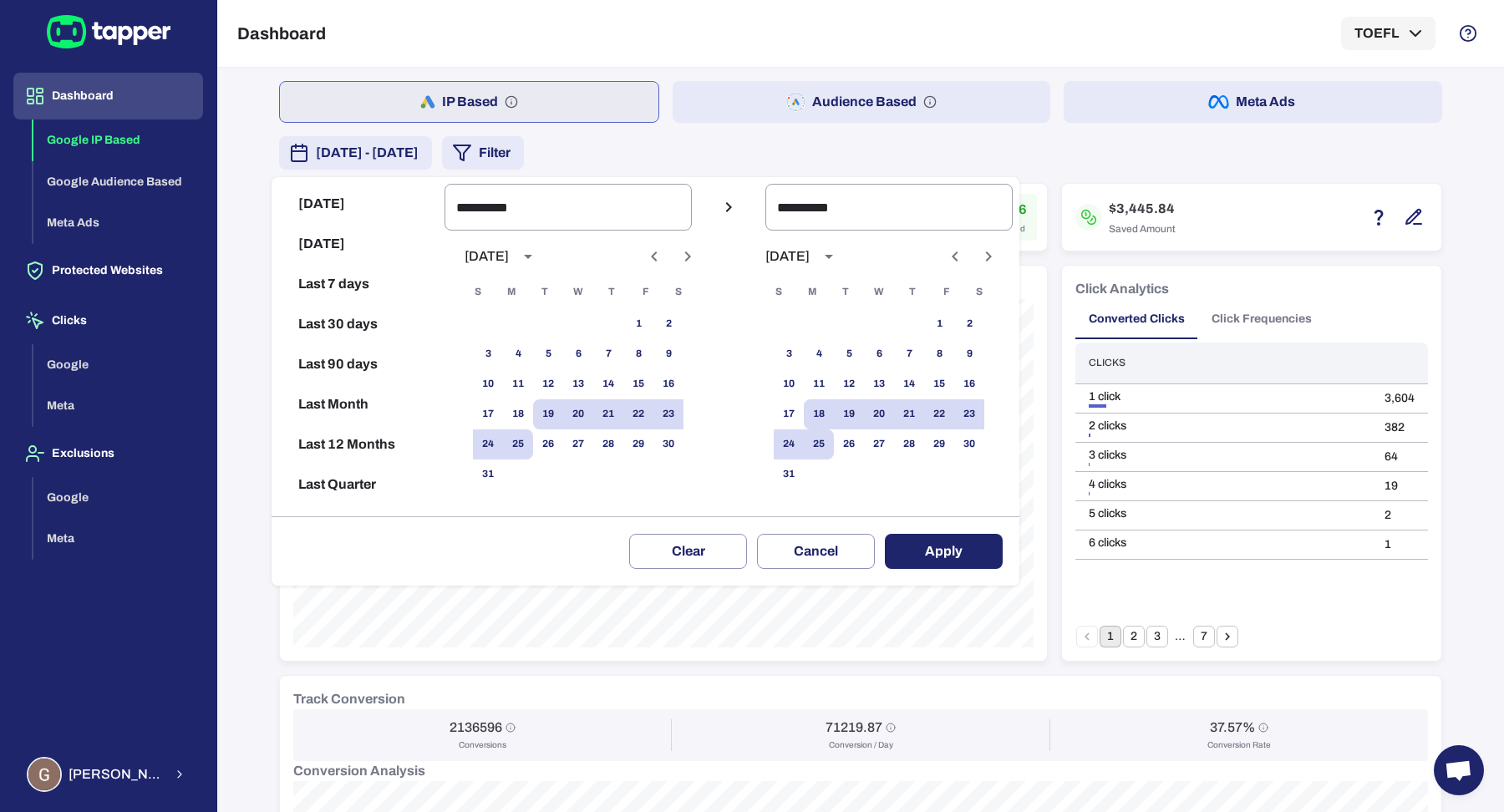
click at [935, 553] on button "Apply" at bounding box center [944, 551] width 117 height 35
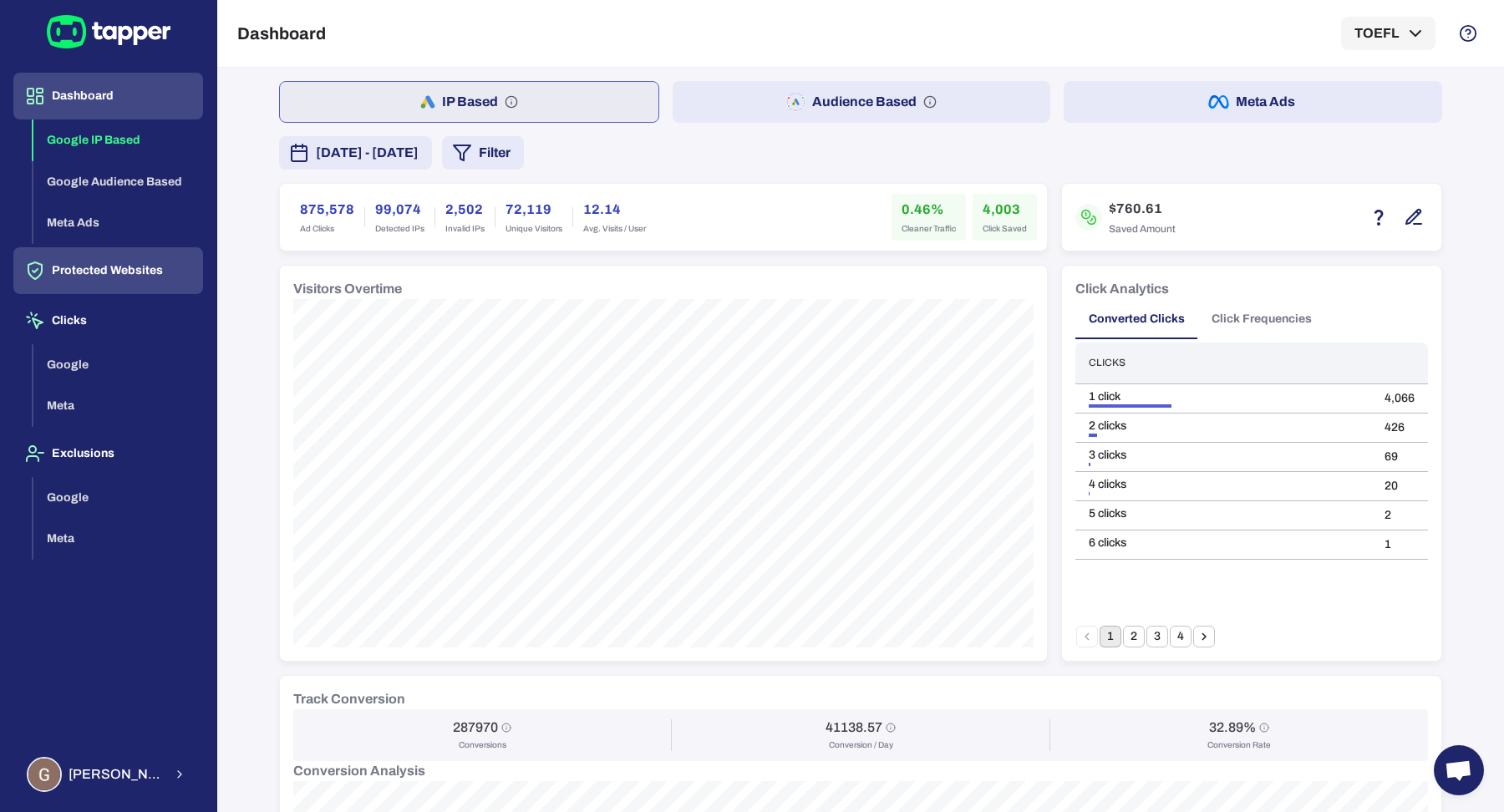
click at [145, 291] on button "Protected Websites" at bounding box center [108, 271] width 190 height 47
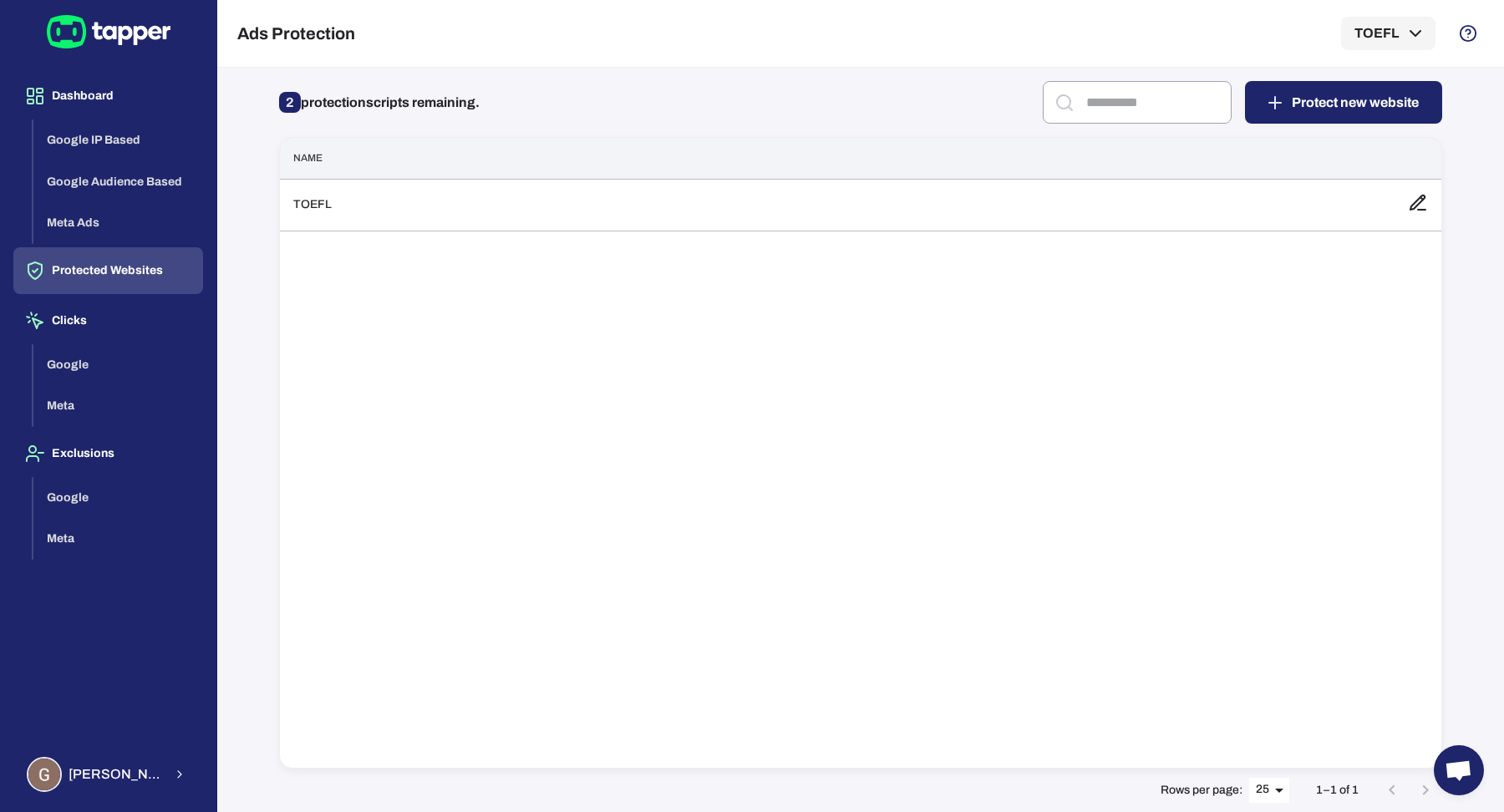
click at [145, 285] on button "Protected Websites" at bounding box center [108, 271] width 190 height 47
click at [405, 237] on div "Name TOEFL" at bounding box center [861, 453] width 1163 height 631
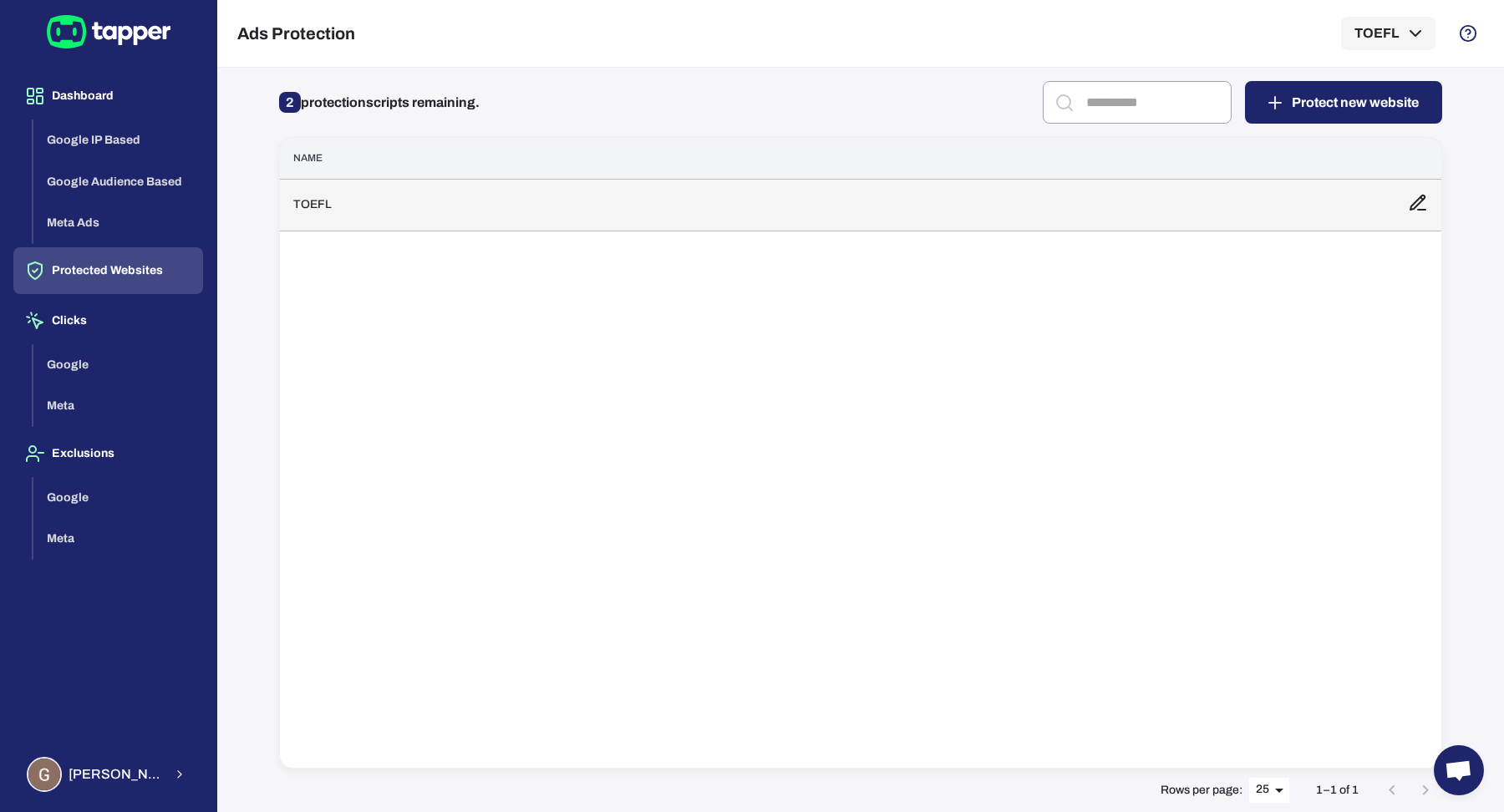
click at [404, 223] on td "TOEFL" at bounding box center [837, 204] width 1115 height 51
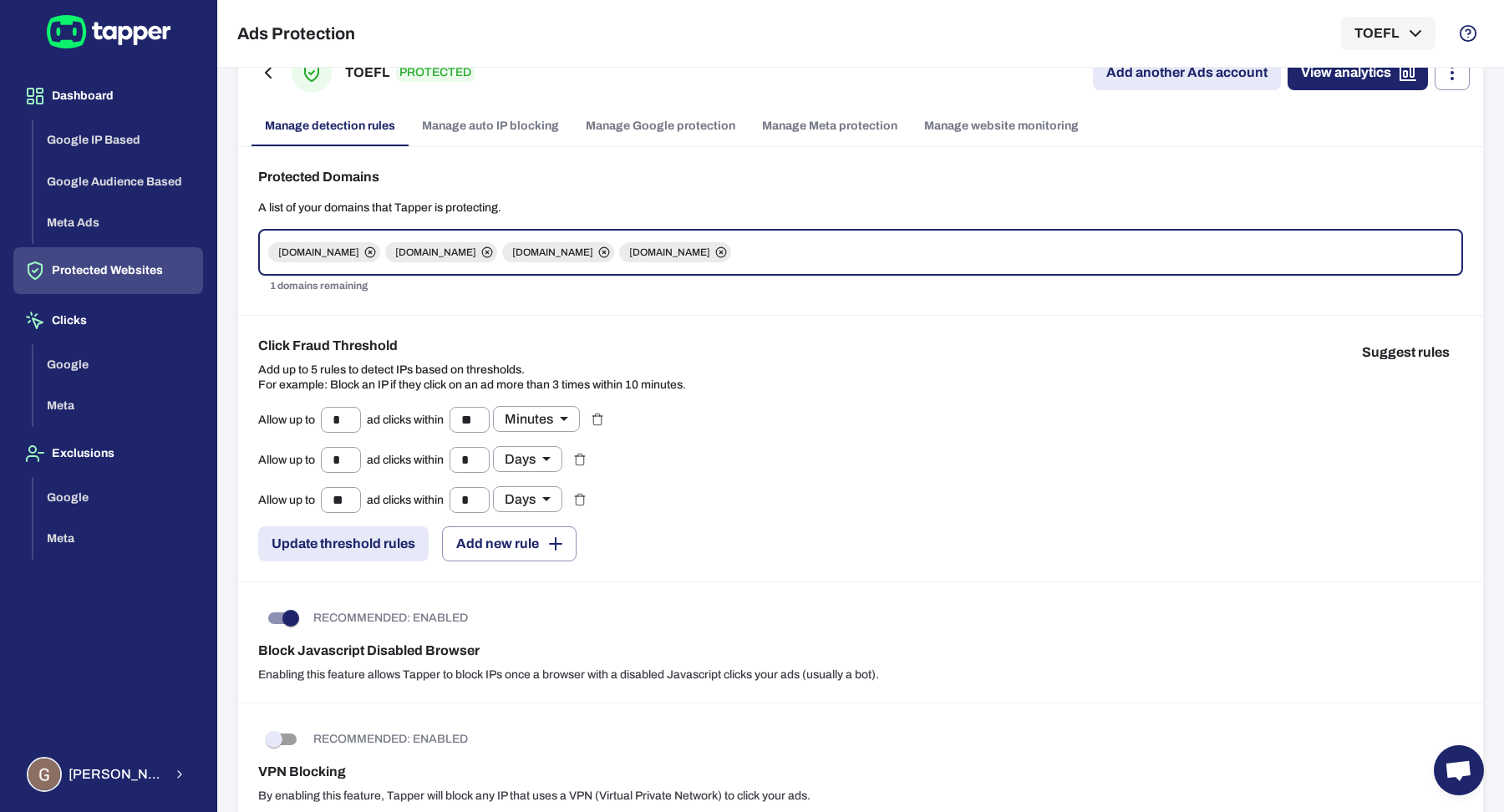
scroll to position [42, 0]
click at [796, 658] on div "RECOMMENDED: ENABLED Block Javascript Disabled Browser Enabling this feature al…" at bounding box center [861, 643] width 1246 height 121
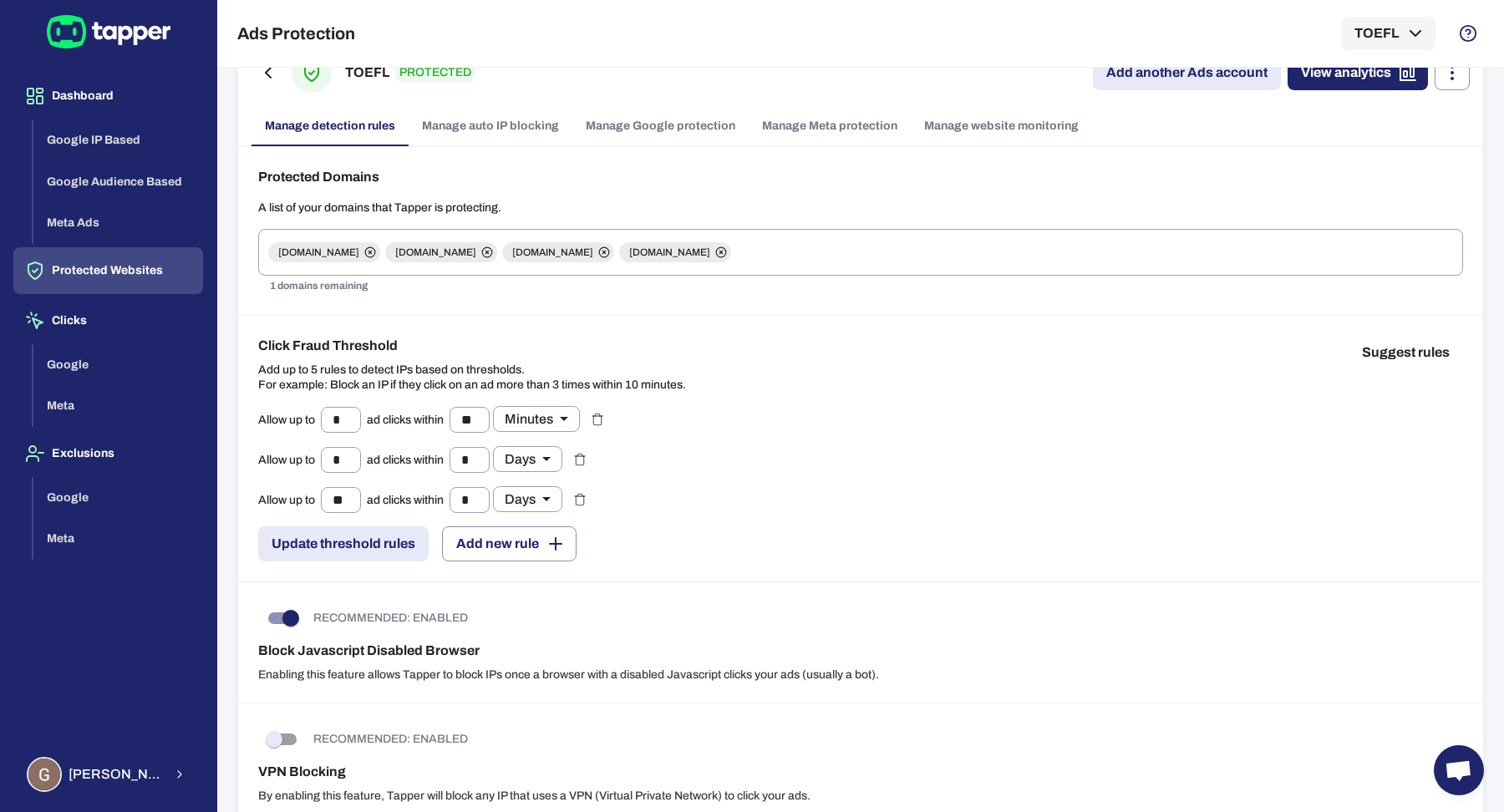
click at [796, 658] on div "RECOMMENDED: ENABLED Block Javascript Disabled Browser Enabling this feature al…" at bounding box center [861, 643] width 1246 height 121
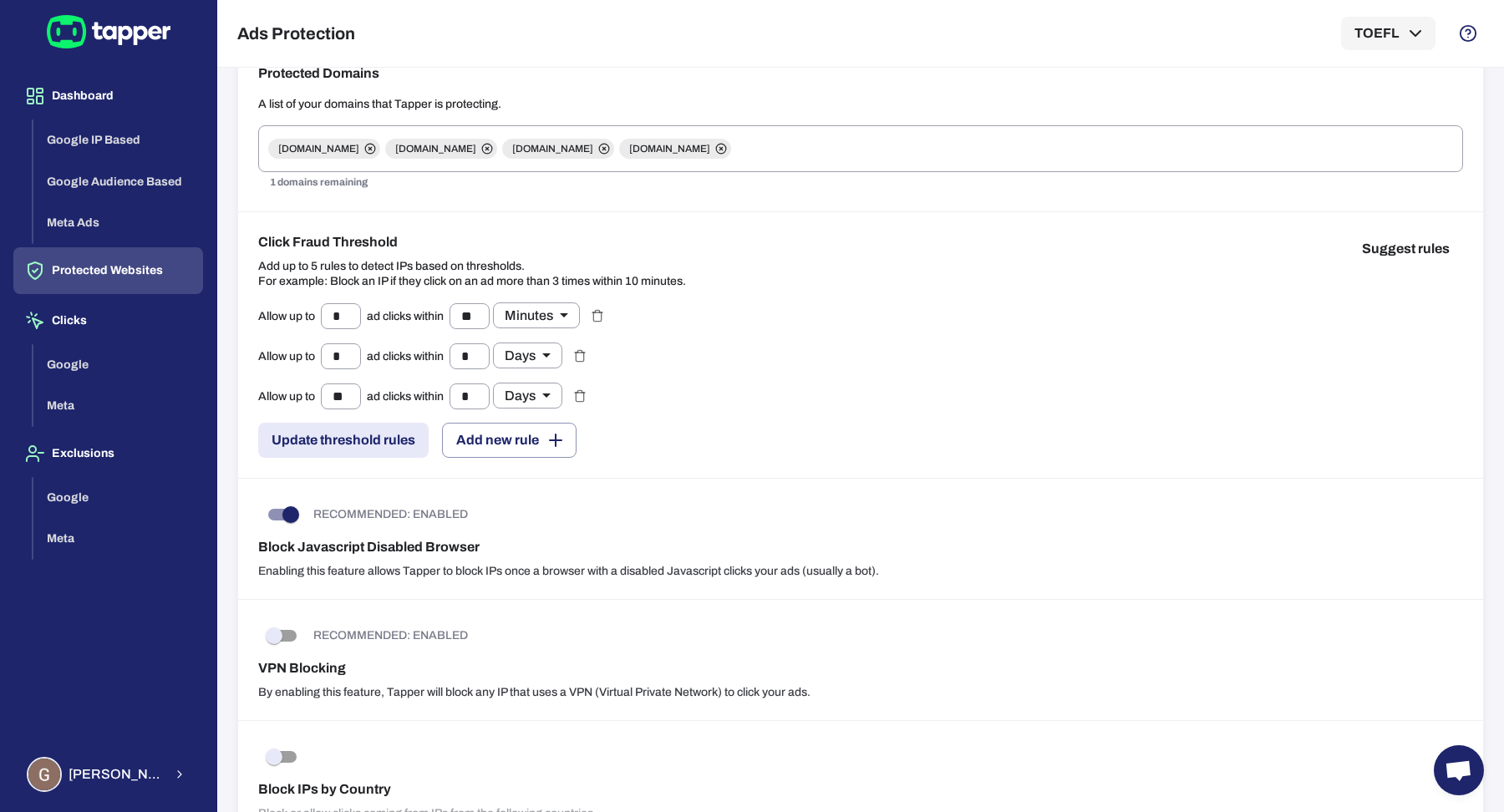
click at [797, 665] on h6 "VPN Blocking" at bounding box center [861, 668] width 1205 height 20
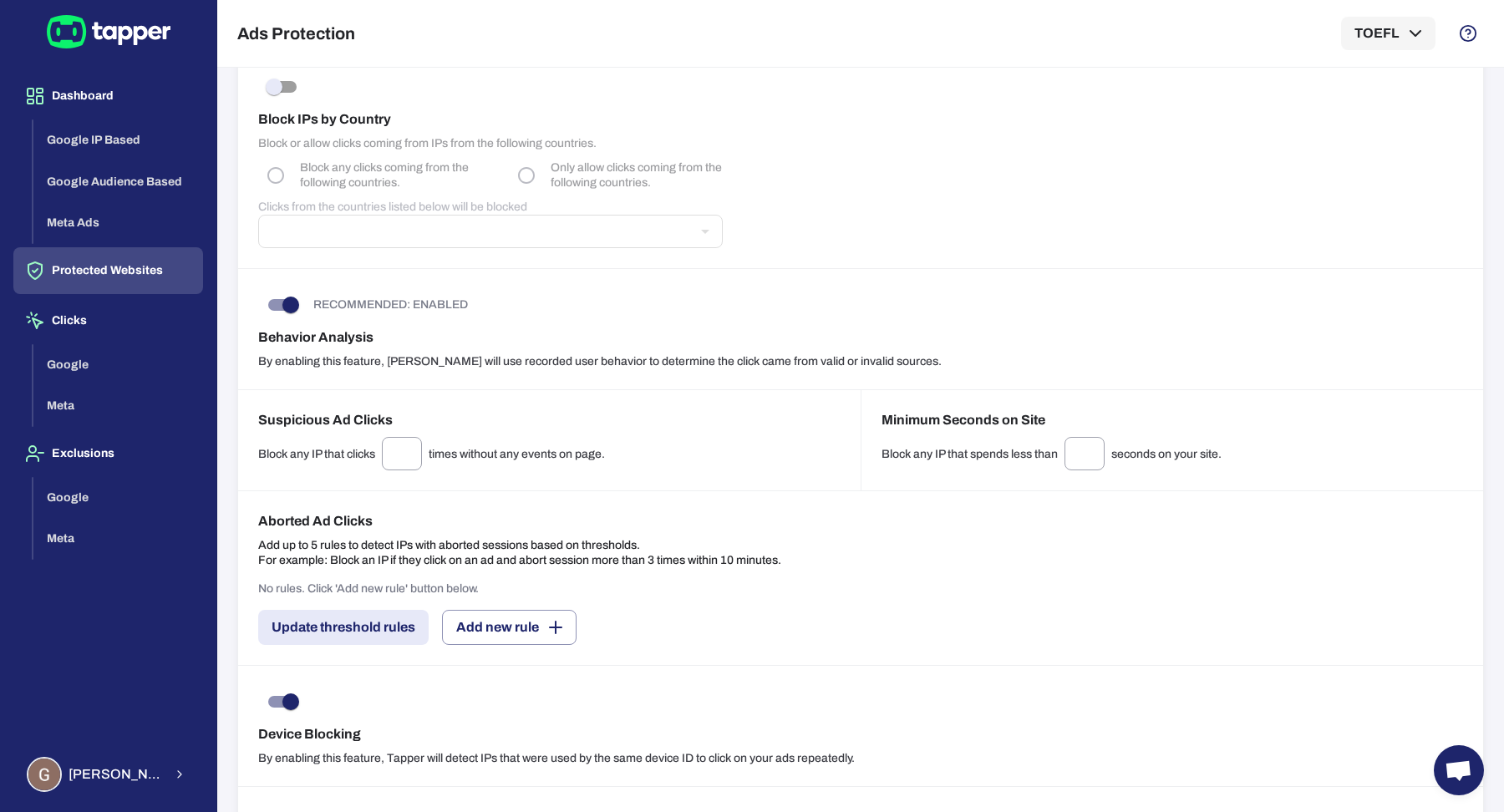
scroll to position [820, 0]
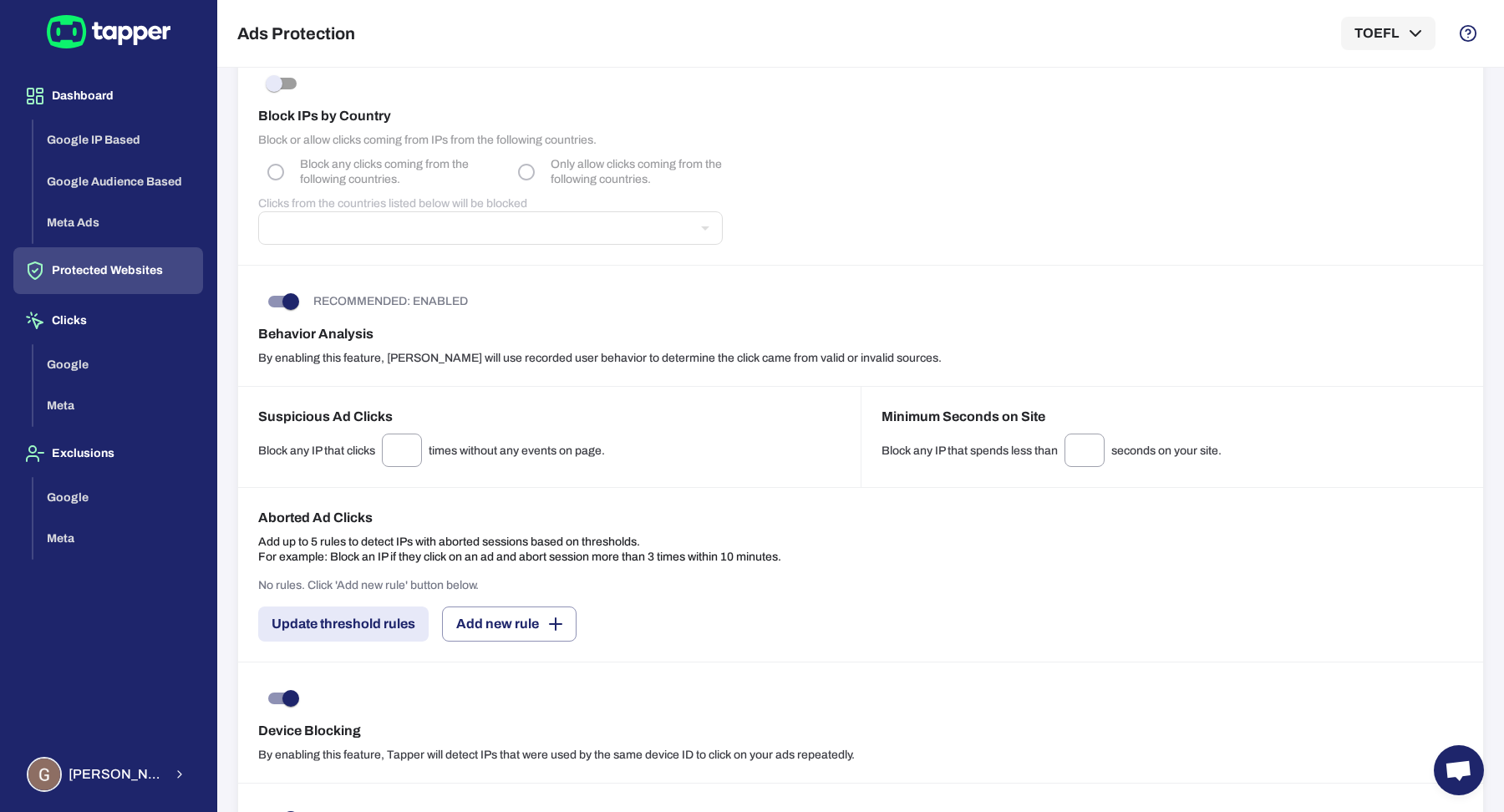
click at [571, 527] on div "Aborted Ad Clicks Add up to 5 rules to detect IPs with aborted sessions based o…" at bounding box center [519, 537] width 523 height 57
click at [569, 535] on p "Add up to 5 rules to detect IPs with aborted sessions based on thresholds. For …" at bounding box center [519, 549] width 523 height 30
click at [694, 535] on p "Add up to 5 rules to detect IPs with aborted sessions based on thresholds. For …" at bounding box center [519, 549] width 523 height 30
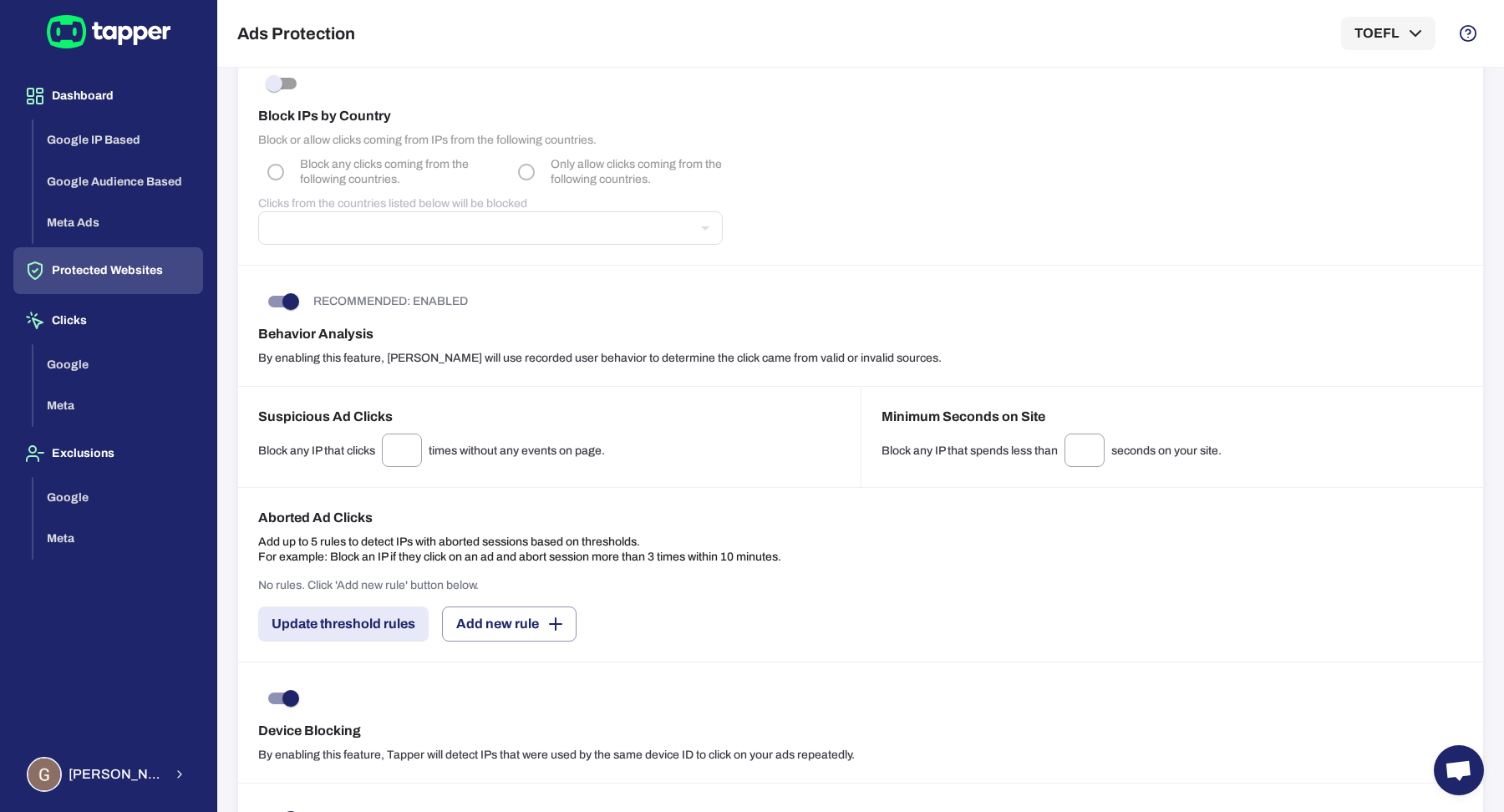
click at [698, 553] on p "Add up to 5 rules to detect IPs with aborted sessions based on thresholds. For …" at bounding box center [519, 549] width 523 height 30
click at [801, 554] on div "Aborted Ad Clicks Add up to 5 rules to detect IPs with aborted sessions based o…" at bounding box center [861, 537] width 1205 height 57
drag, startPoint x: 259, startPoint y: 443, endPoint x: 613, endPoint y: 441, distance: 354.0
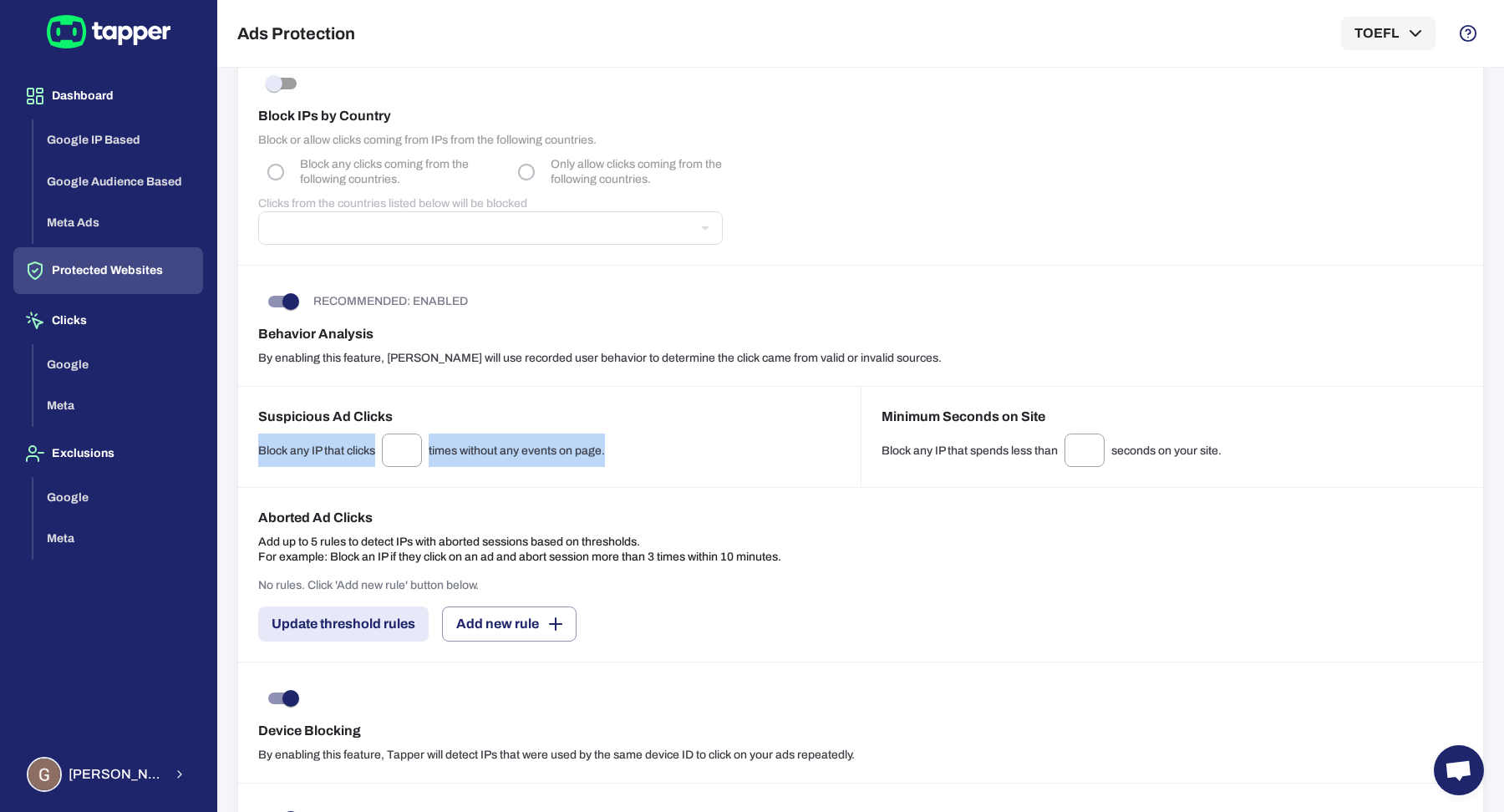
click at [613, 441] on div "Block any IP that clicks * ​ times without any events on page." at bounding box center [549, 450] width 583 height 33
copy div "Block any IP that clicks ​ times without any events on page."
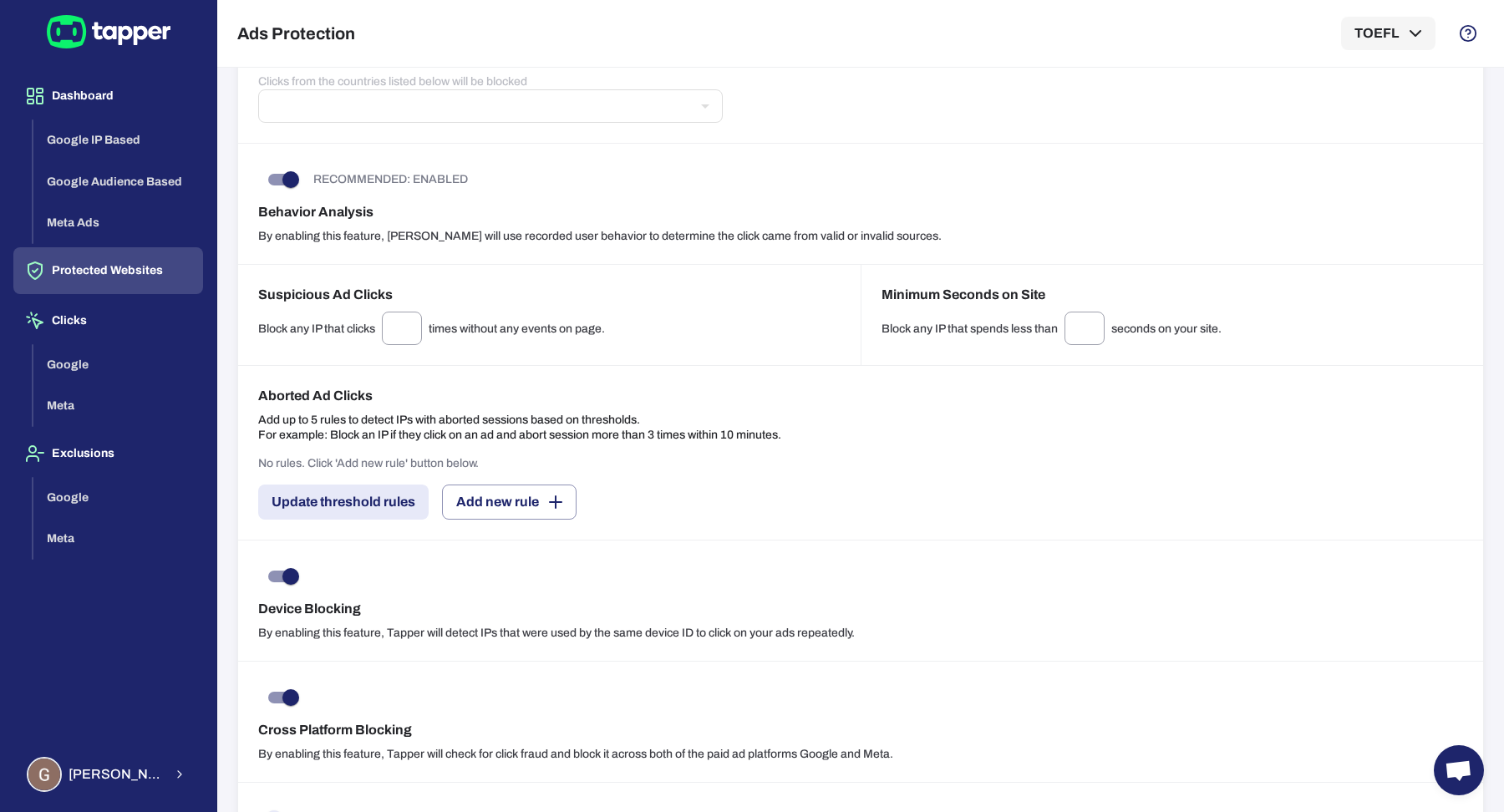
click at [345, 417] on p "Add up to 5 rules to detect IPs with aborted sessions based on thresholds. For …" at bounding box center [519, 427] width 523 height 30
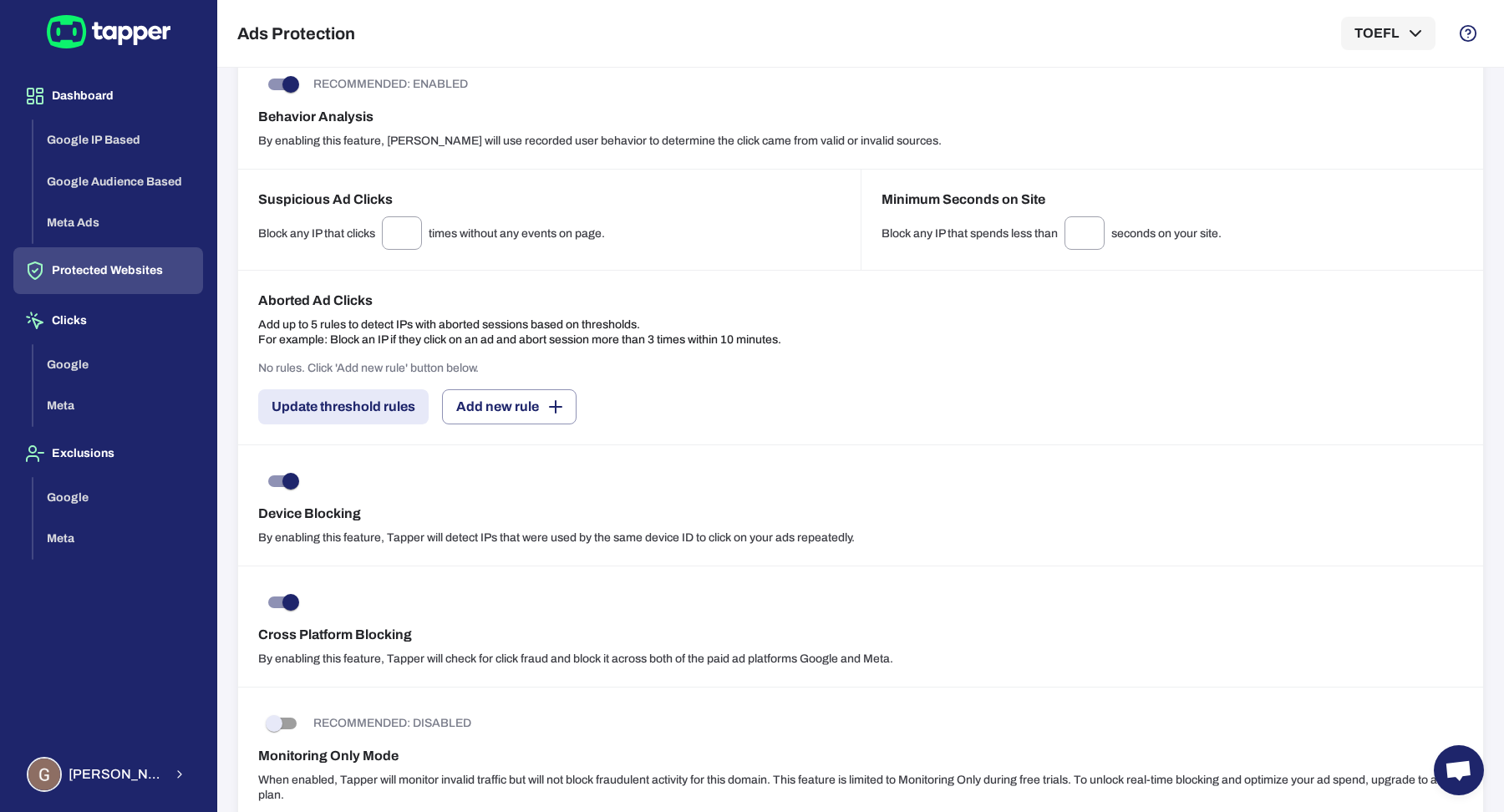
scroll to position [1055, 0]
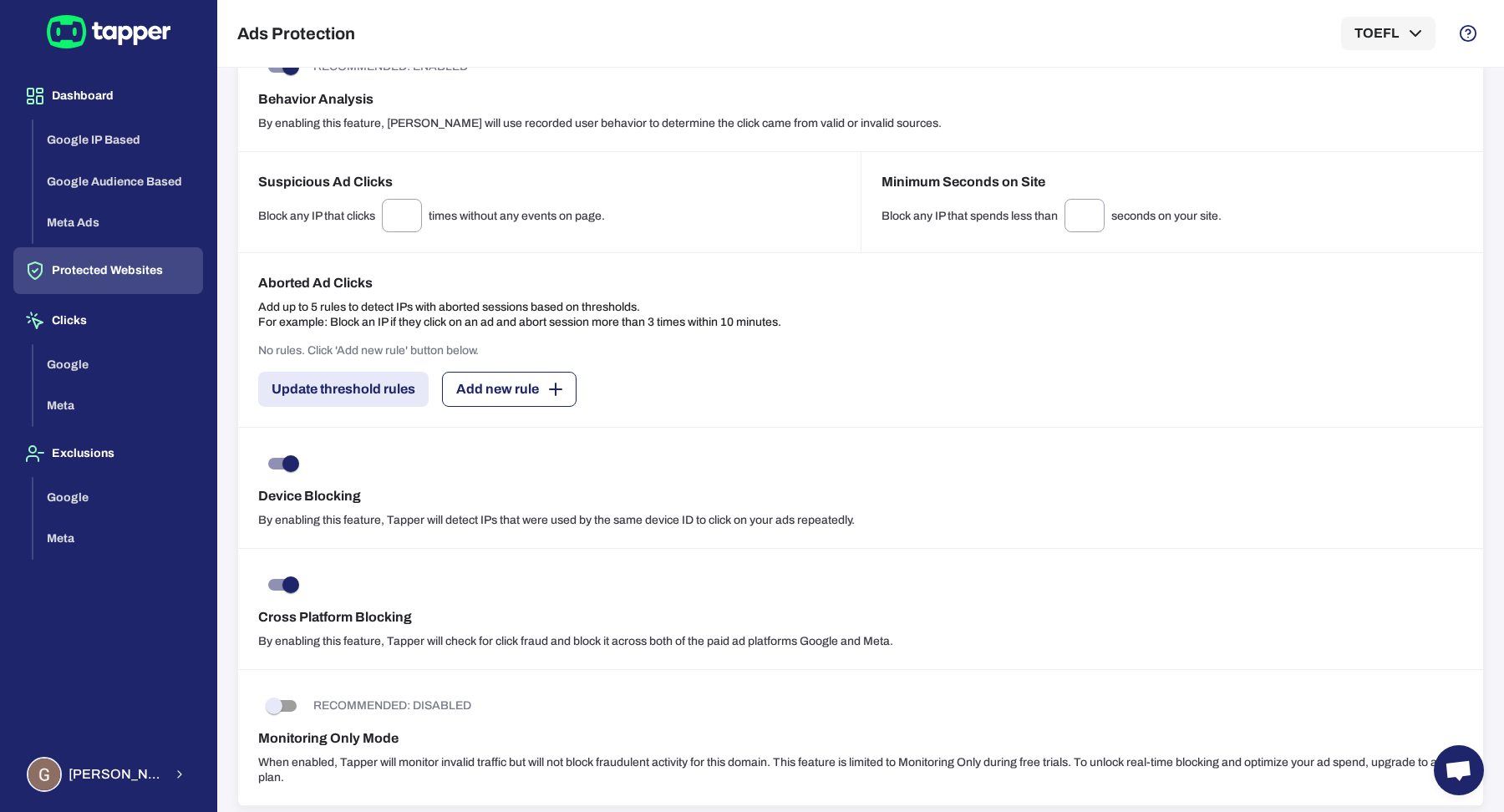
click at [485, 389] on button "Add new rule" at bounding box center [509, 389] width 135 height 35
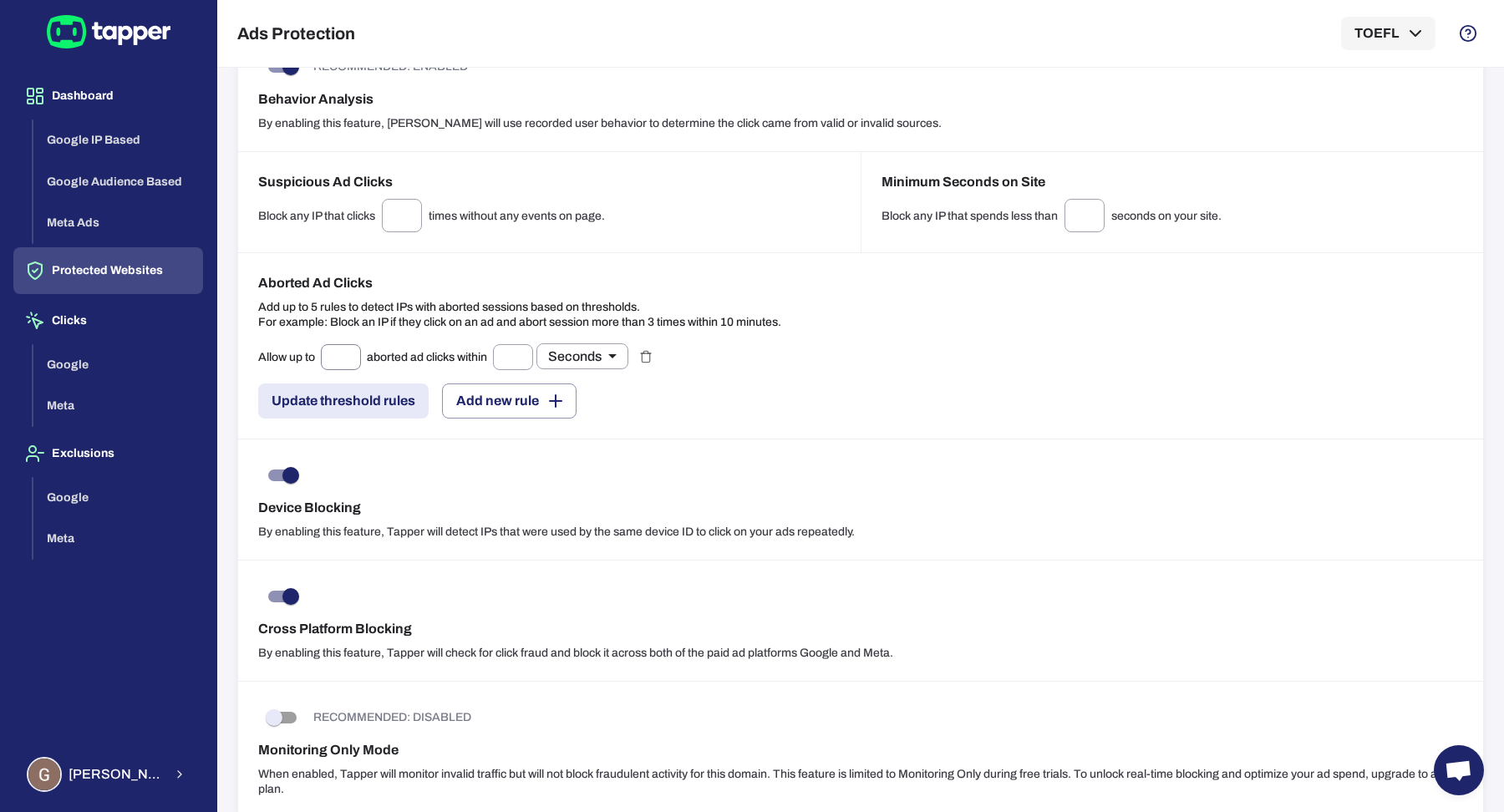
click at [341, 352] on input "text" at bounding box center [341, 357] width 40 height 26
click at [511, 348] on input "text" at bounding box center [513, 357] width 40 height 26
click at [334, 344] on input "text" at bounding box center [341, 357] width 40 height 26
click at [338, 344] on input "text" at bounding box center [341, 357] width 40 height 26
click at [512, 350] on input "text" at bounding box center [513, 357] width 40 height 26
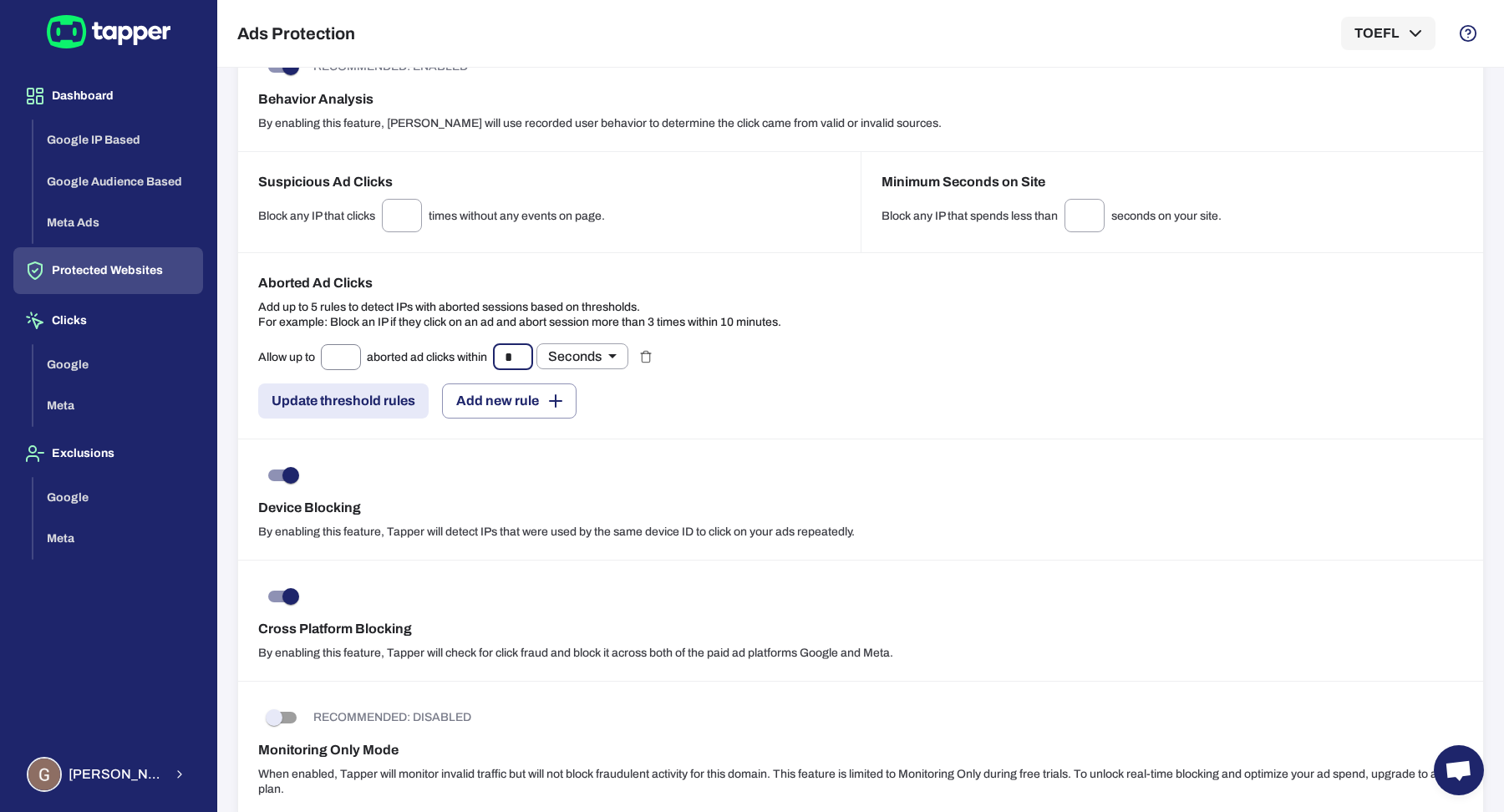
type input "*"
click at [328, 352] on input "text" at bounding box center [341, 357] width 40 height 26
click at [544, 353] on body "Dashboard Google IP Based Google Audience Based Meta Ads Protected Websites Cli…" at bounding box center [752, 406] width 1504 height 812
click at [586, 408] on li "Minutes" at bounding box center [585, 411] width 92 height 27
type input "**"
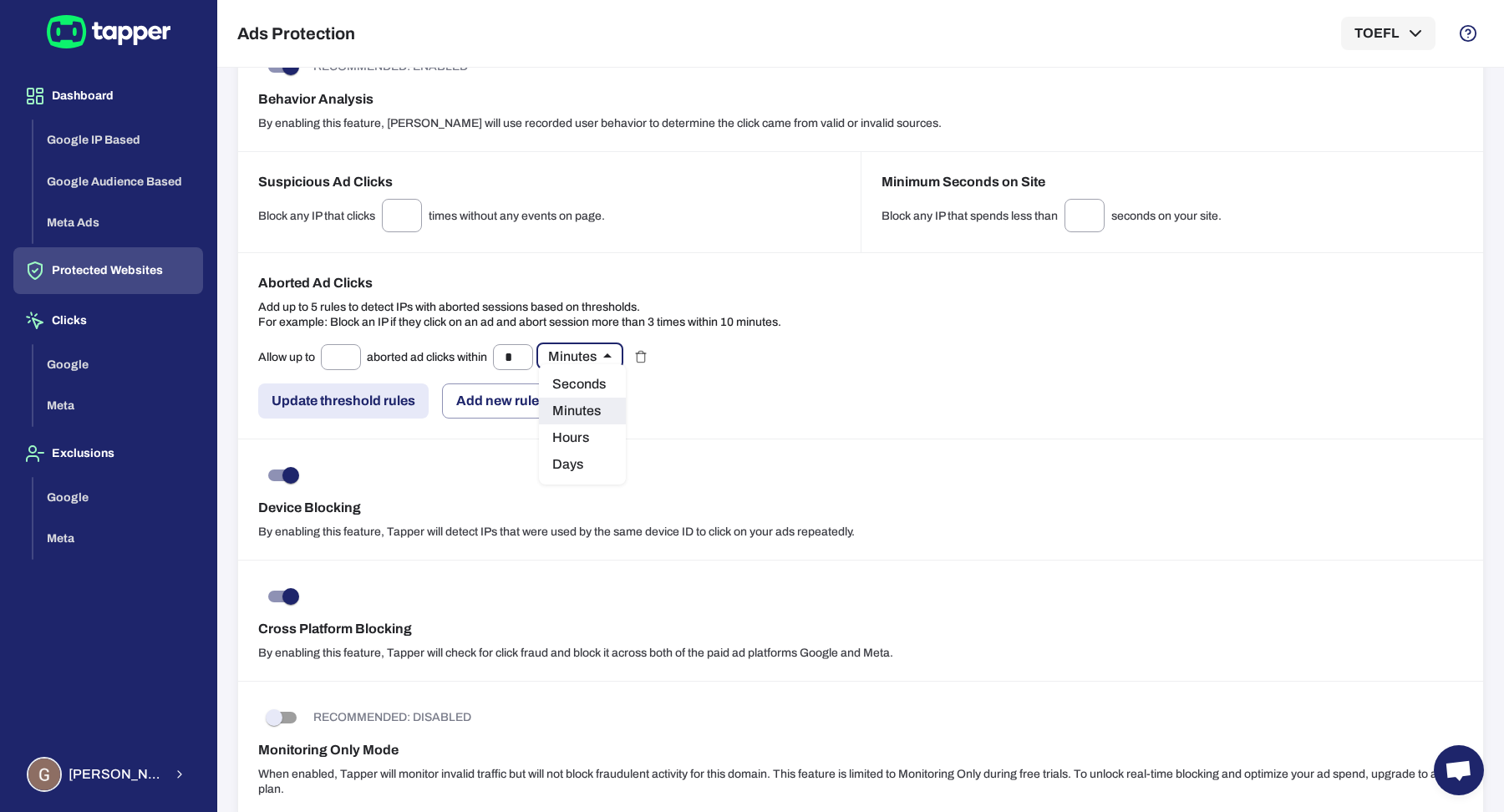
click at [593, 360] on body "Dashboard Google IP Based Google Audience Based Meta Ads Protected Websites Cli…" at bounding box center [752, 406] width 1504 height 812
click at [658, 355] on div at bounding box center [752, 406] width 1504 height 812
click at [648, 355] on icon "button" at bounding box center [640, 357] width 14 height 14
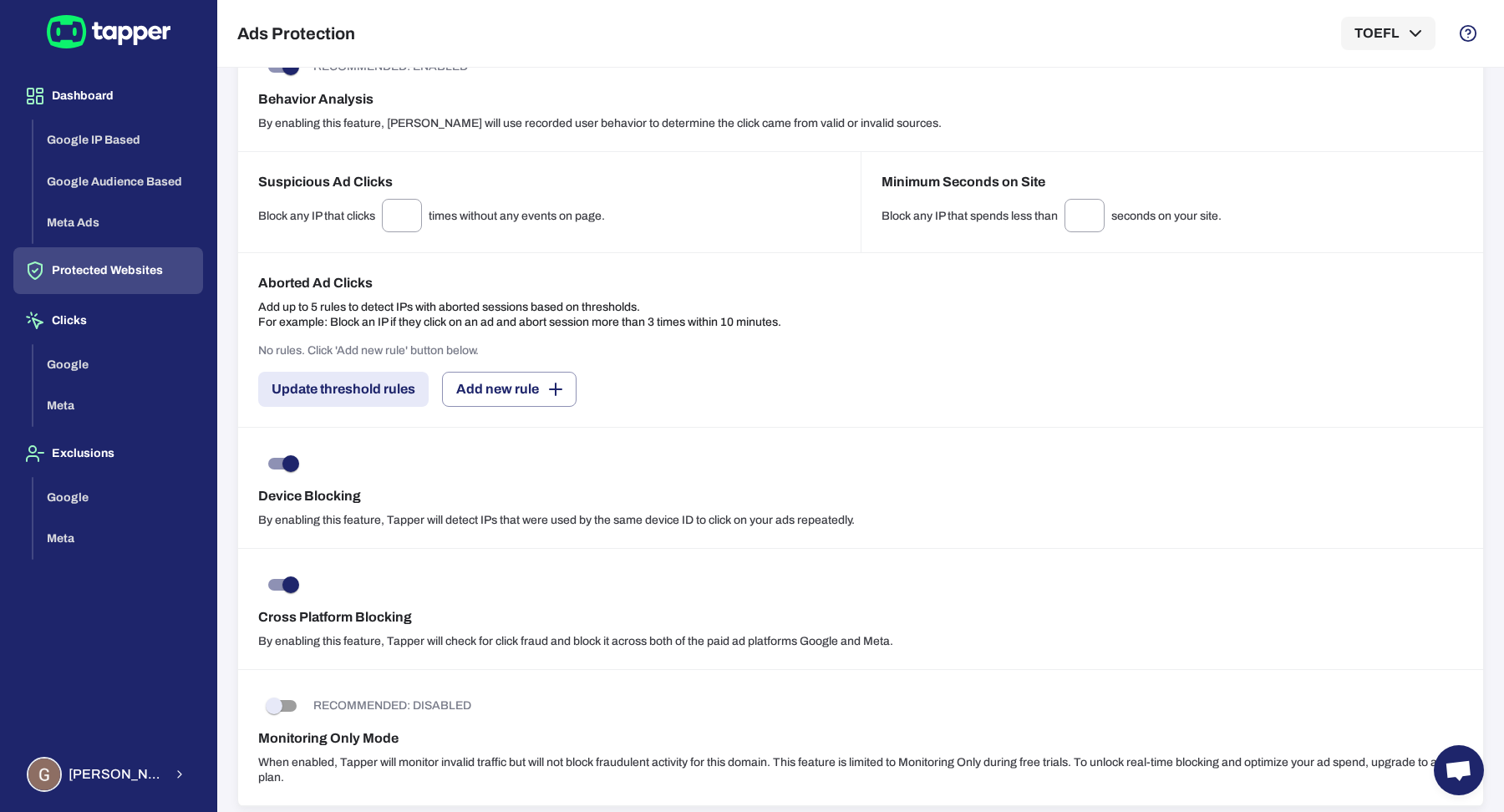
click at [548, 363] on div "No rules. Click 'Add new rule' button below. Update threshold rules Add new rule" at bounding box center [861, 375] width 1205 height 63
click at [486, 387] on button "Add new rule" at bounding box center [509, 389] width 135 height 35
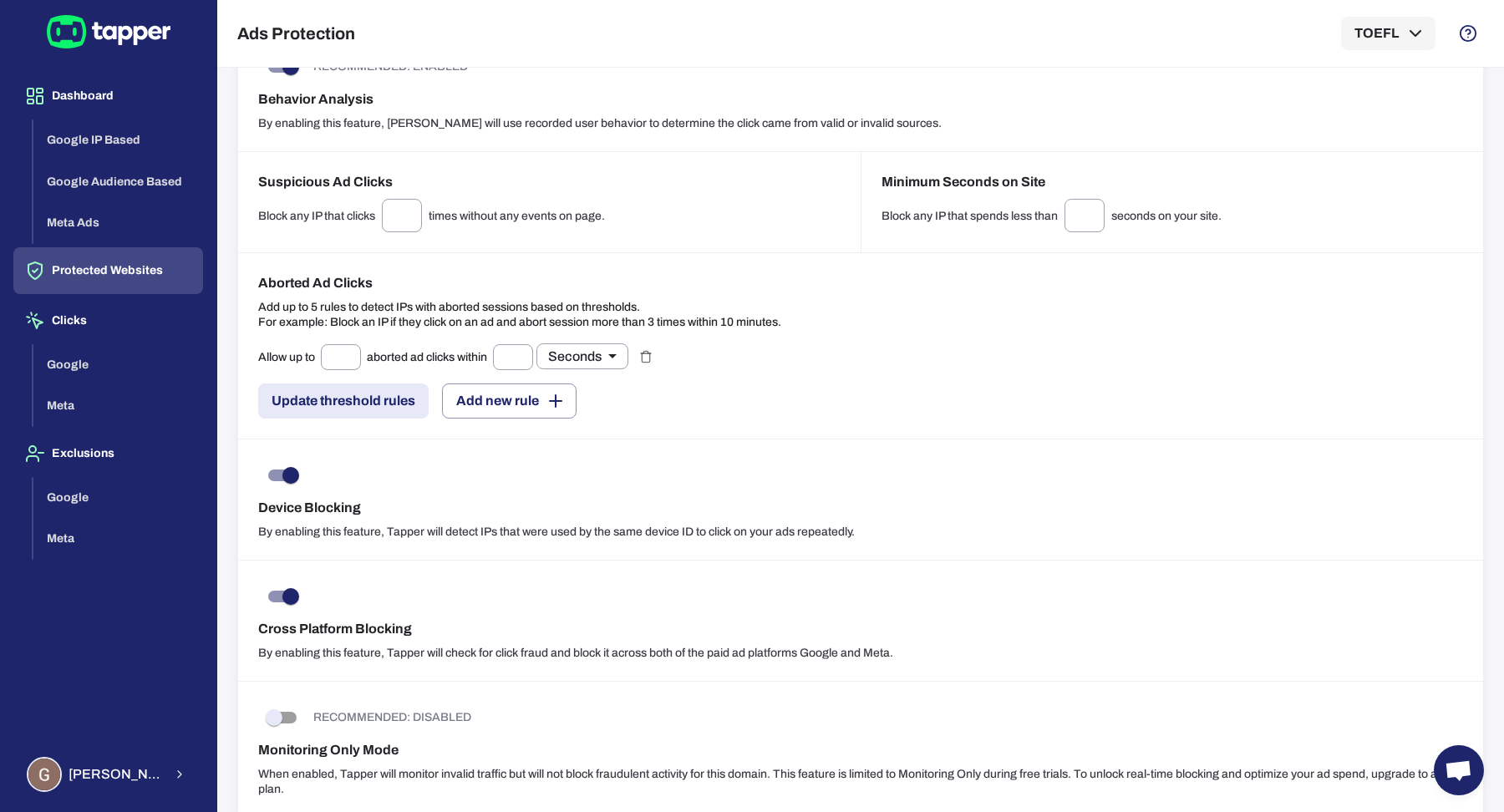
click at [367, 343] on div "Allow up to ​ aborted ad clicks within ​ Seconds * ​" at bounding box center [444, 357] width 370 height 27
click at [349, 351] on input "text" at bounding box center [341, 357] width 40 height 26
click at [649, 355] on icon "button" at bounding box center [646, 358] width 7 height 9
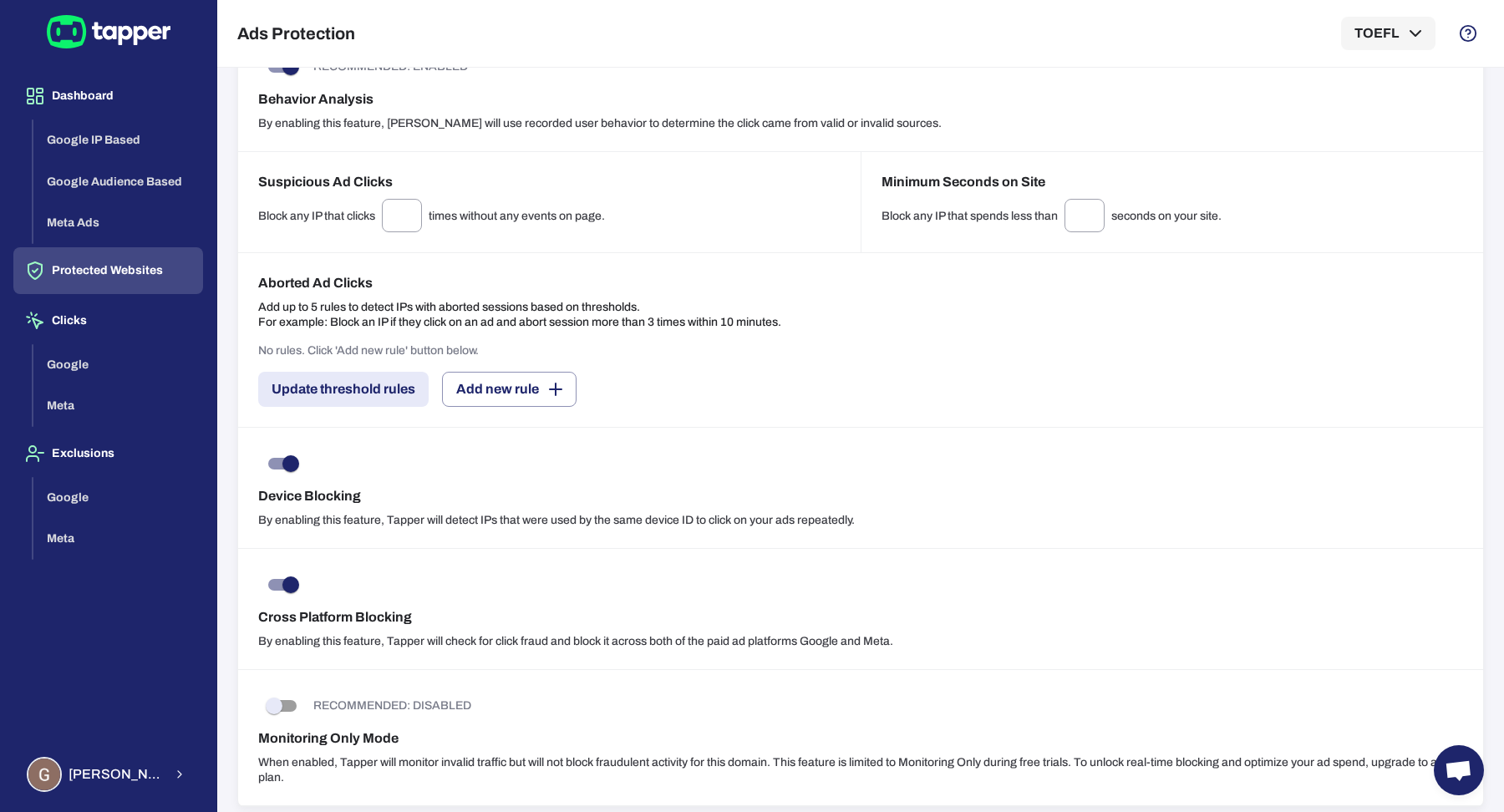
click at [674, 372] on div "No rules. Click 'Add new rule' button below. Update threshold rules Add new rule" at bounding box center [861, 375] width 1205 height 63
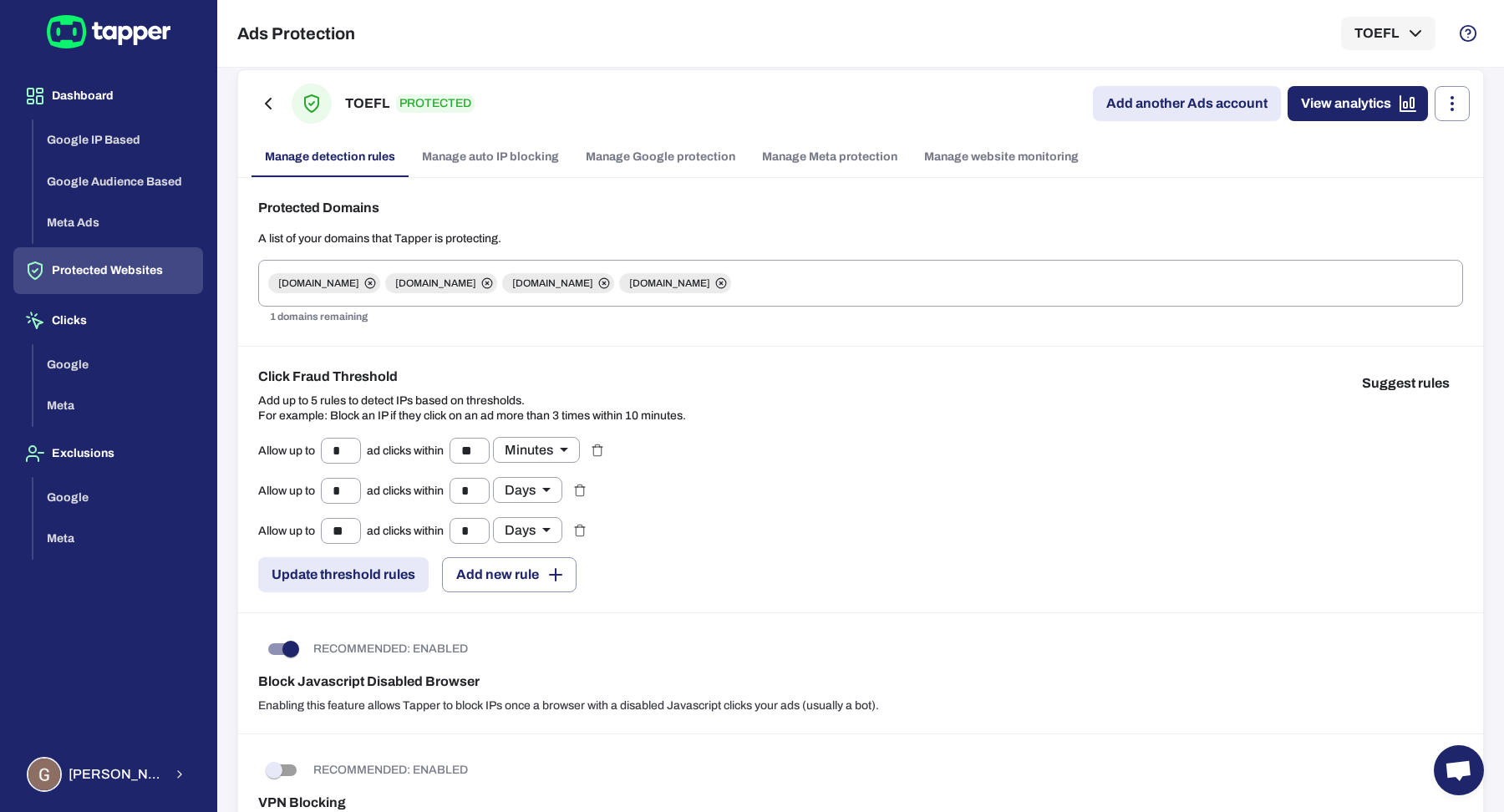
scroll to position [0, 0]
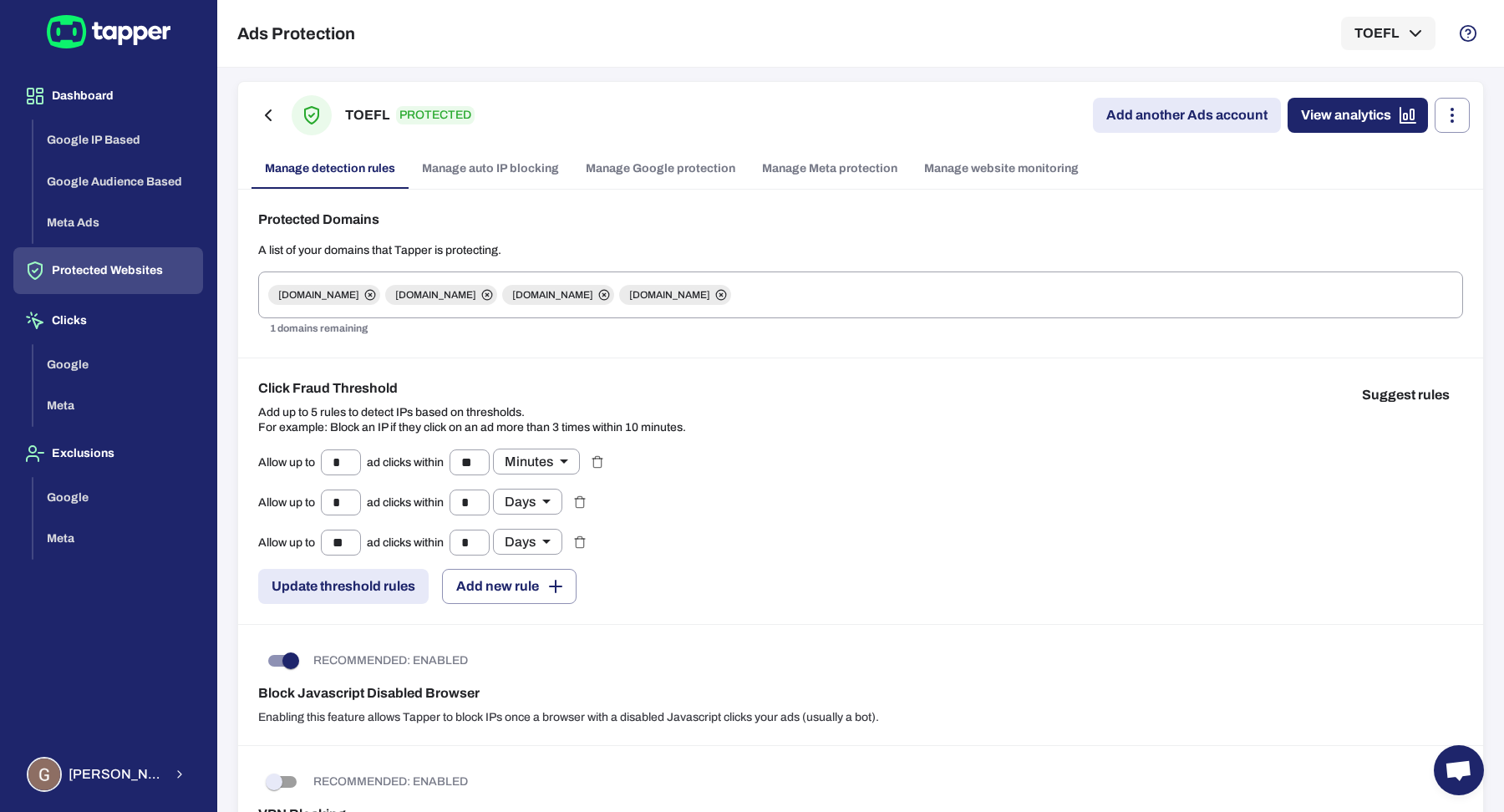
click at [939, 506] on div "Allow up to * ​ ad clicks within ** ​ Minutes ** ​ Allow up to * ​ ad clicks wi…" at bounding box center [861, 527] width 1205 height 155
click at [125, 70] on div "Dashboard Google IP Based Google Audience Based Meta Ads Protected Websites Cli…" at bounding box center [108, 406] width 217 height 812
click at [125, 72] on button "Dashboard" at bounding box center [108, 96] width 190 height 47
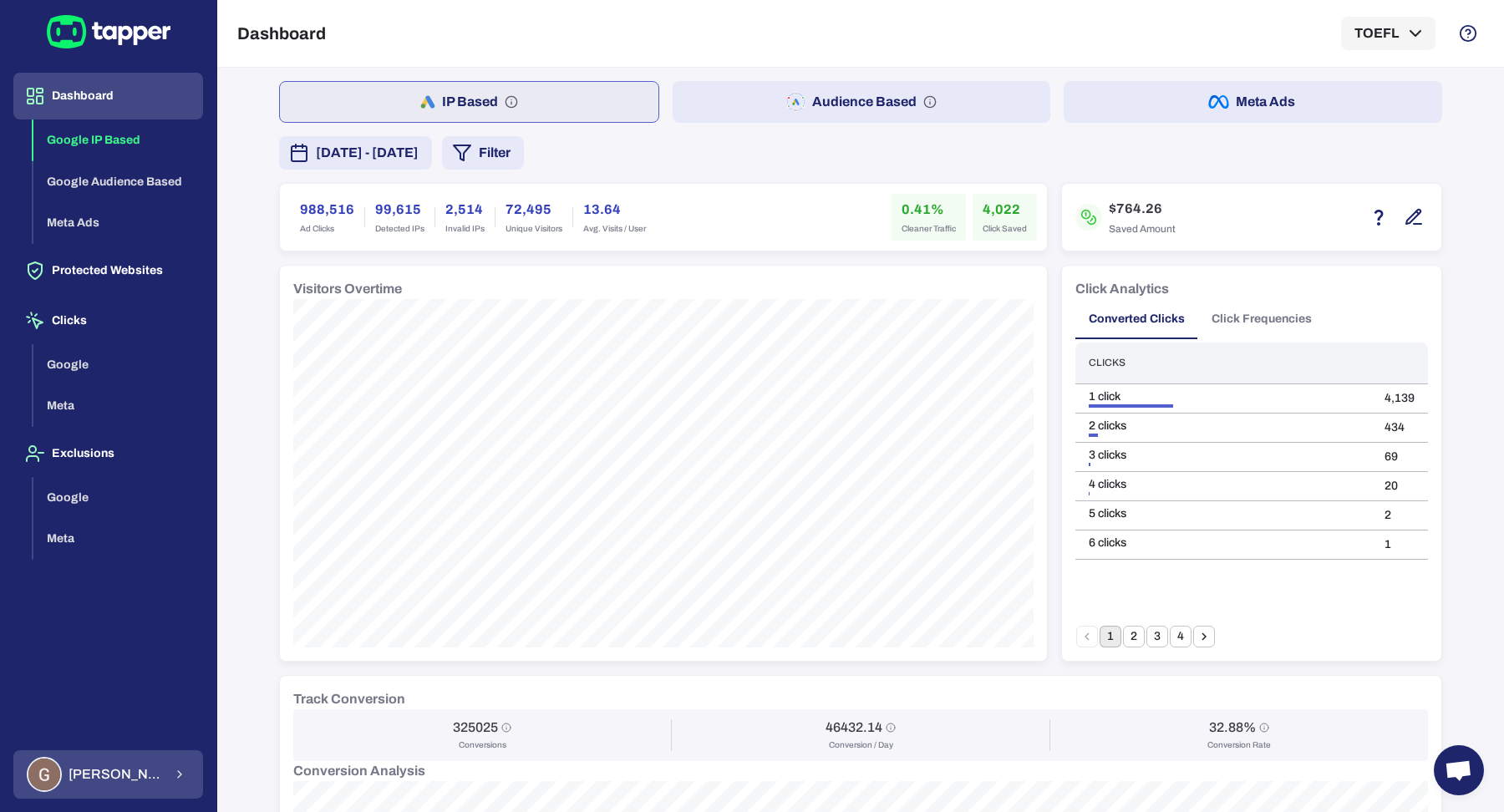
click at [174, 788] on button "[PERSON_NAME]" at bounding box center [108, 775] width 190 height 49
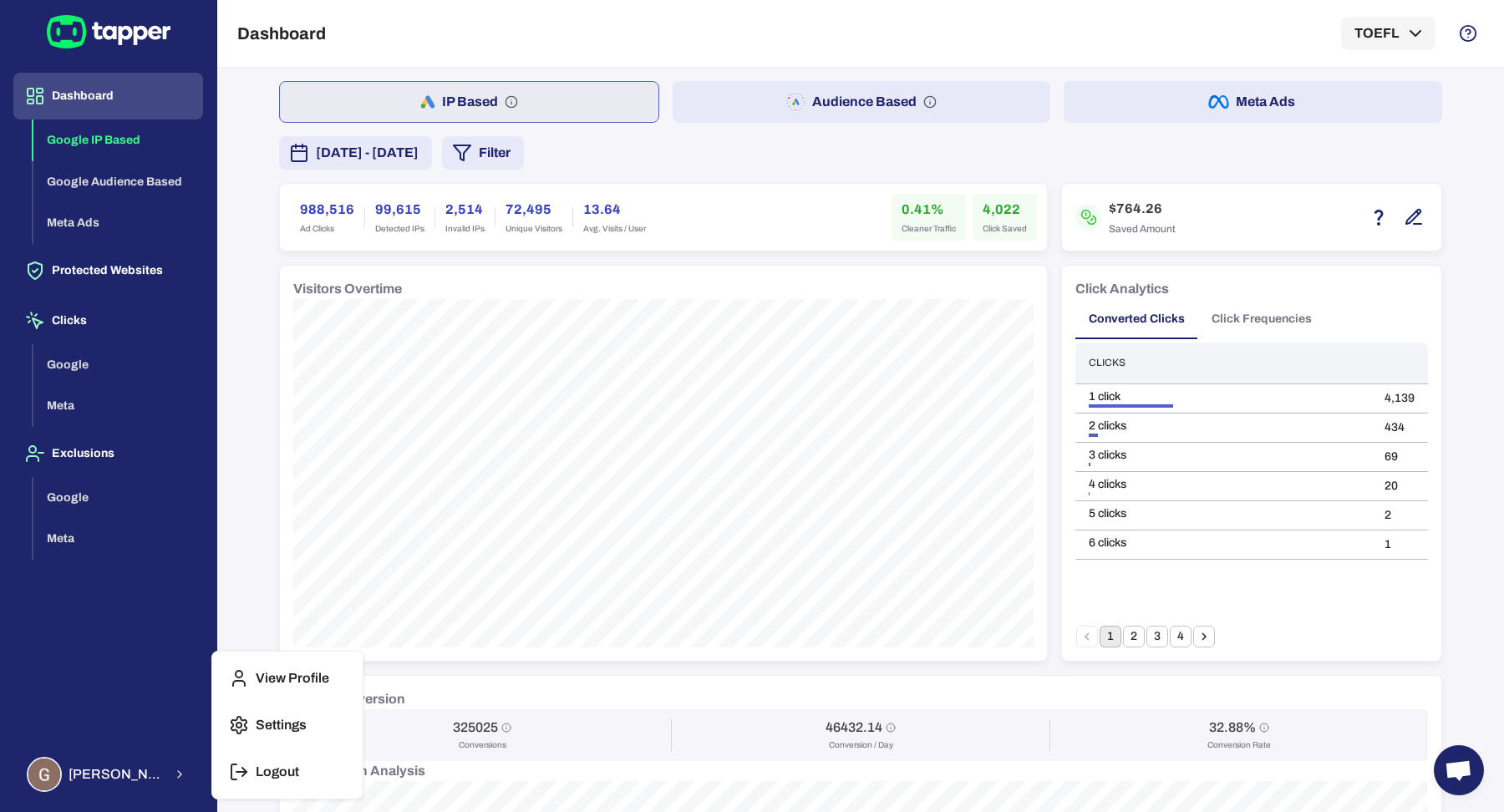
click at [222, 763] on button "Logout" at bounding box center [287, 772] width 137 height 40
